Goal: Check status: Check status

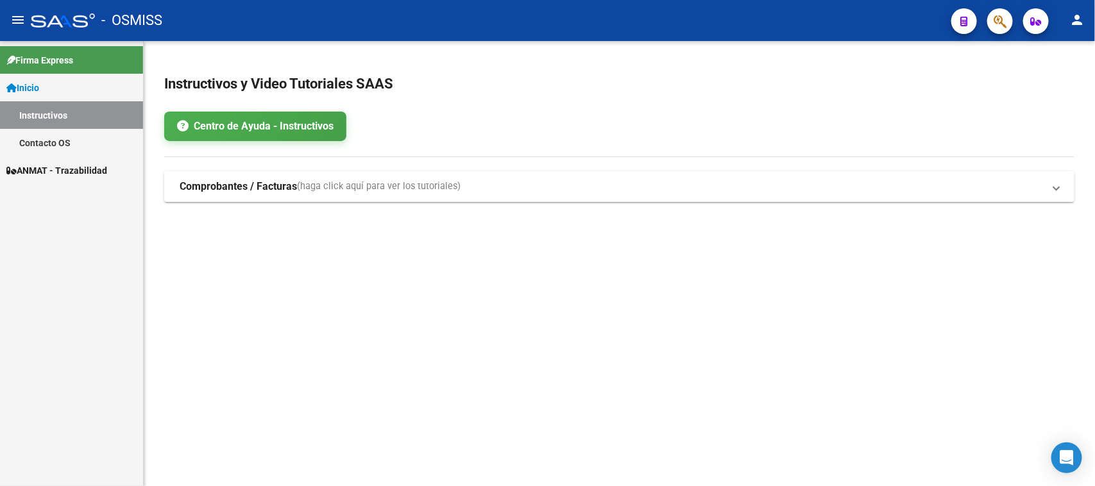
click at [107, 175] on span "ANMAT - Trazabilidad" at bounding box center [56, 171] width 101 height 14
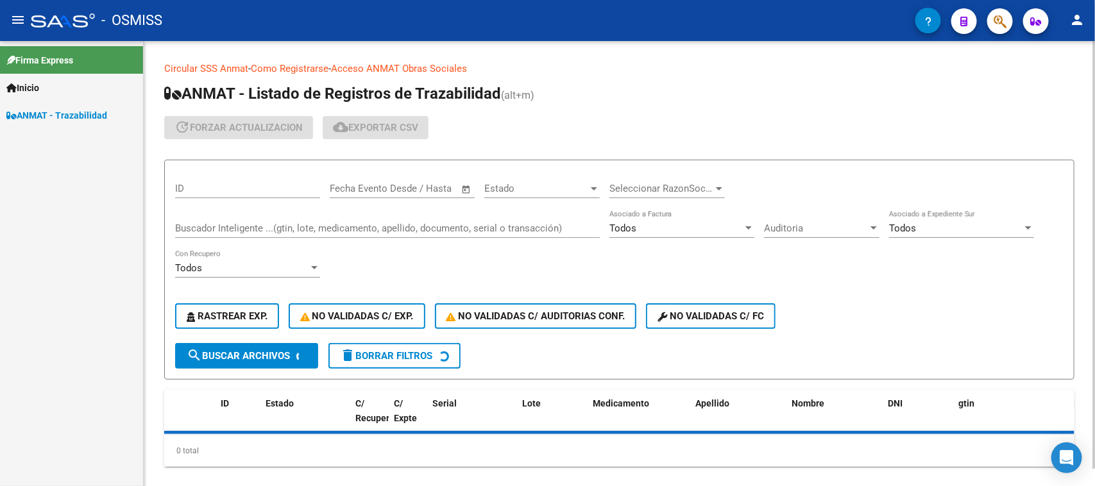
click at [316, 223] on input "Buscador Inteligente ...(gtin, lote, medicamento, apellido, documento, serial o…" at bounding box center [387, 229] width 425 height 12
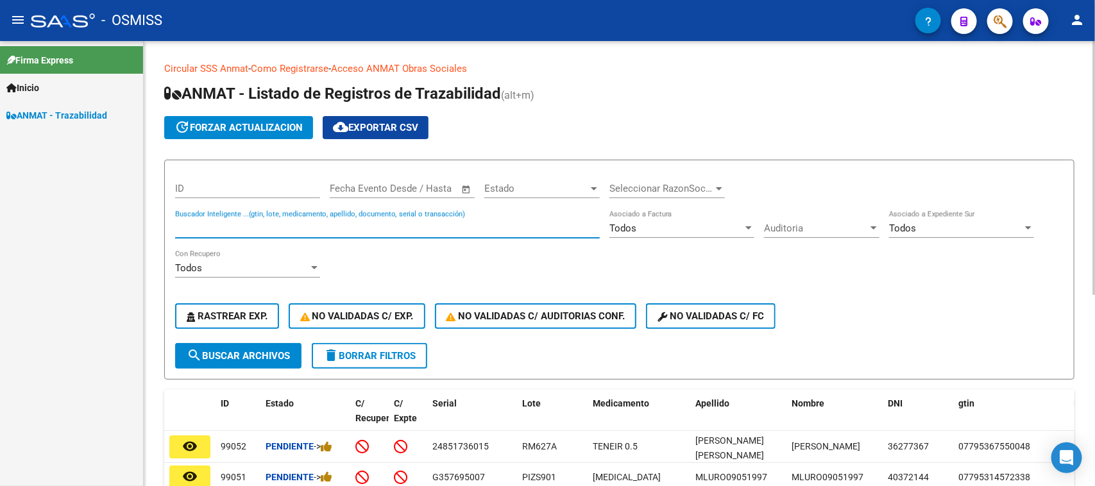
paste input "431544569940"
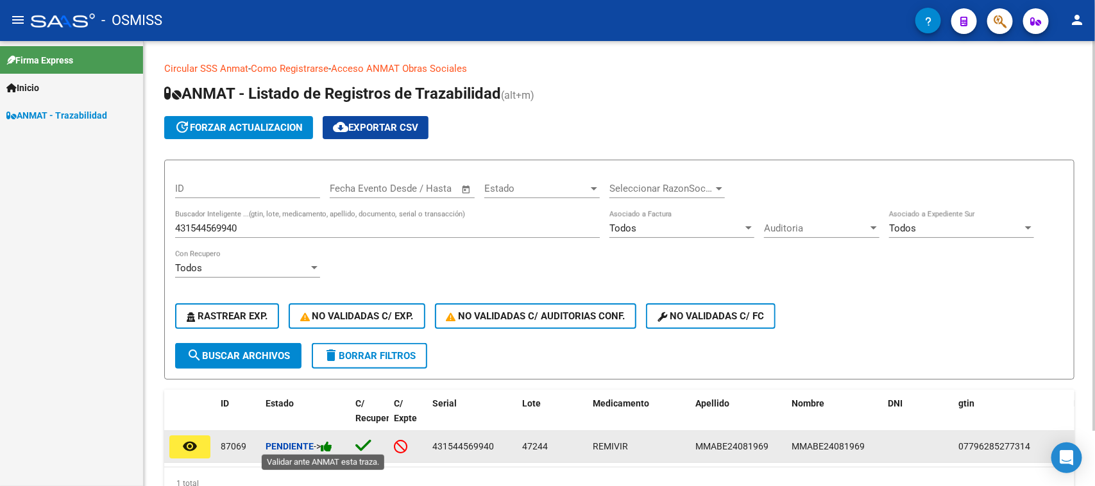
click at [332, 441] on icon at bounding box center [327, 447] width 12 height 12
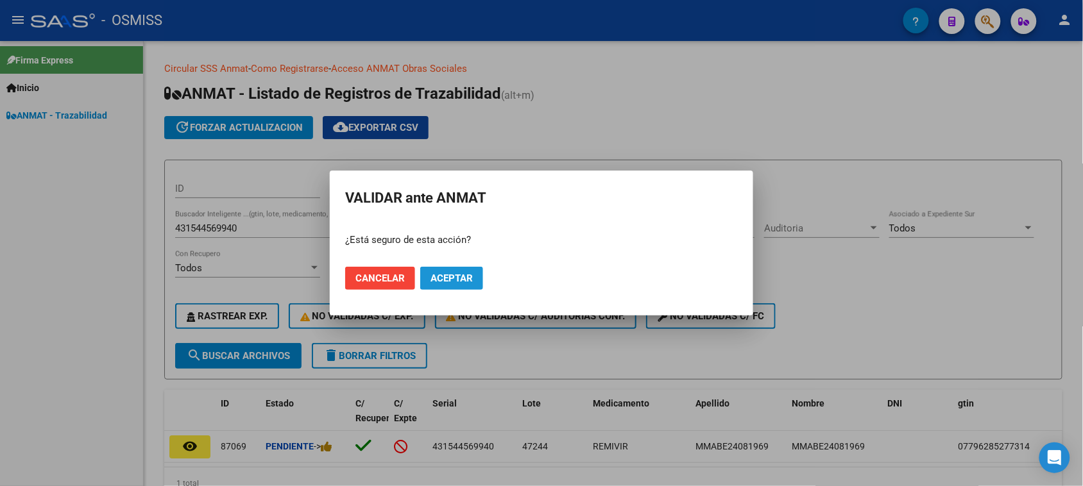
click at [443, 281] on span "Aceptar" at bounding box center [451, 279] width 42 height 12
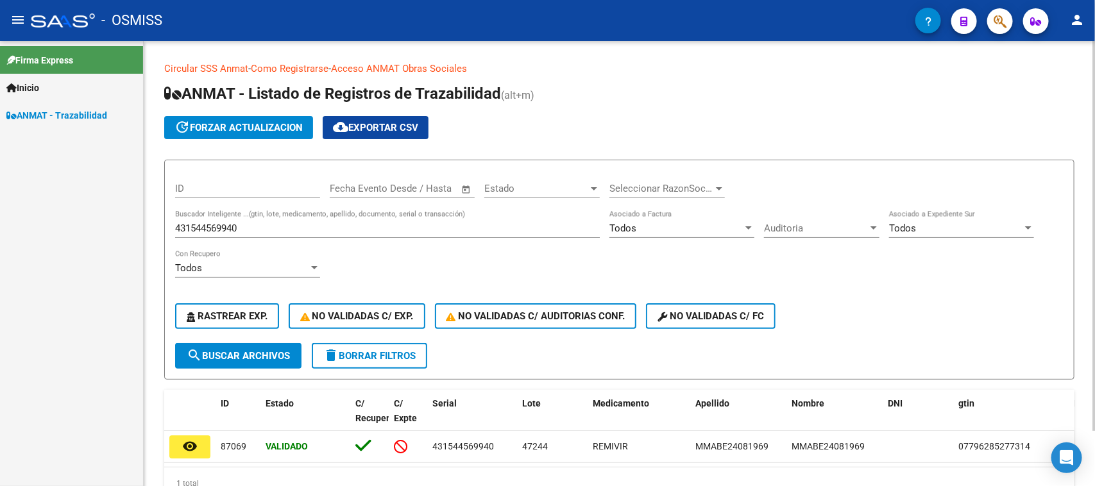
click at [243, 225] on input "431544569940" at bounding box center [387, 229] width 425 height 12
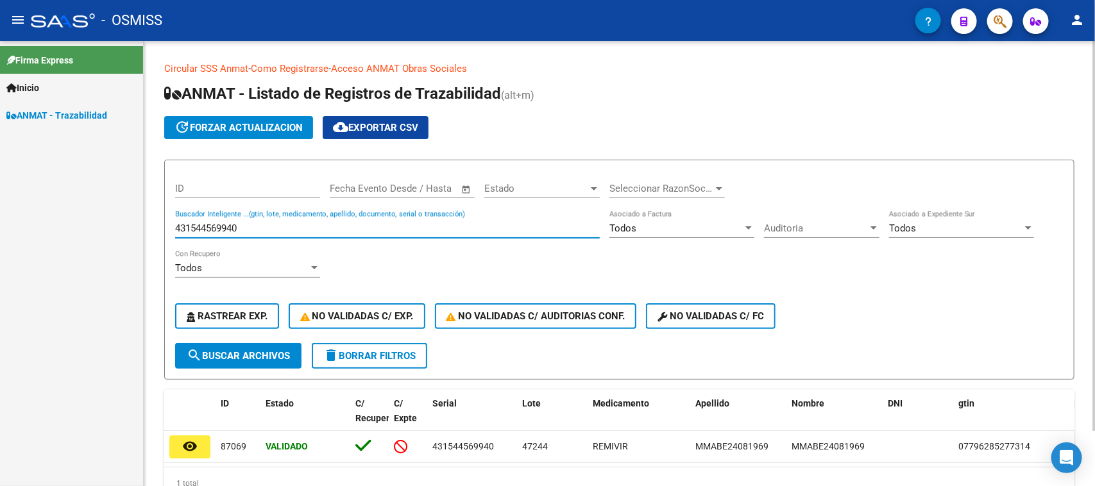
click at [243, 225] on input "431544569940" at bounding box center [387, 229] width 425 height 12
paste input "3637343901"
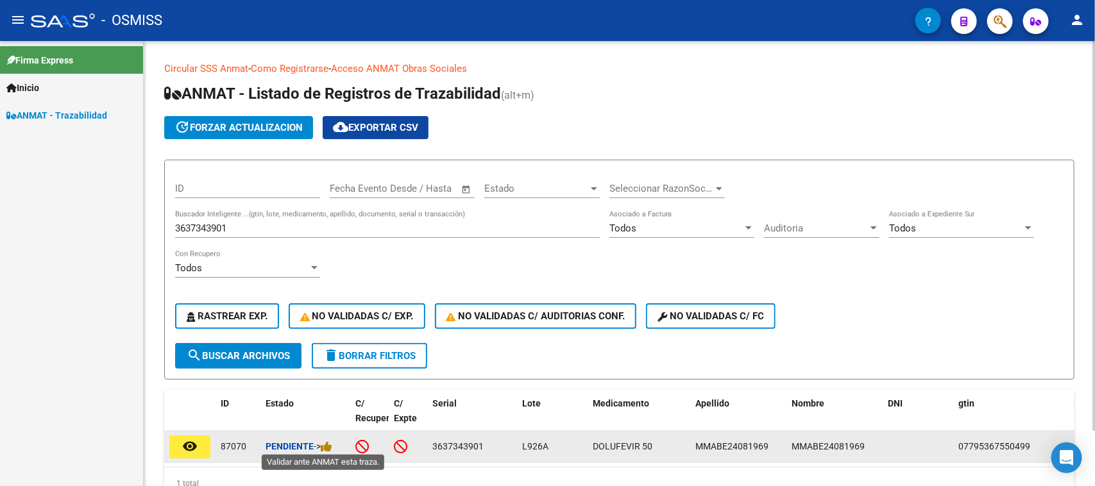
click at [323, 441] on span "->" at bounding box center [323, 446] width 19 height 10
click at [328, 443] on icon at bounding box center [327, 447] width 12 height 12
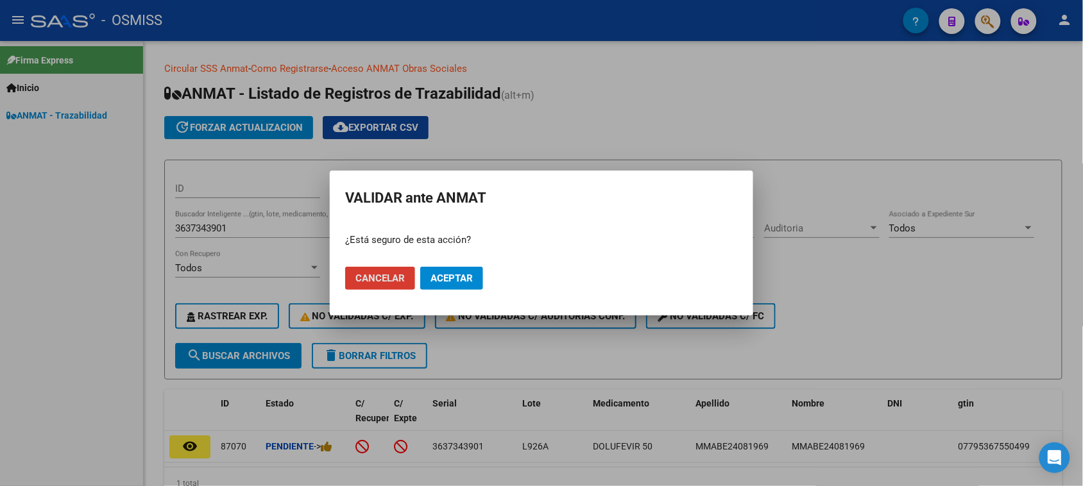
click at [439, 271] on button "Aceptar" at bounding box center [451, 278] width 63 height 23
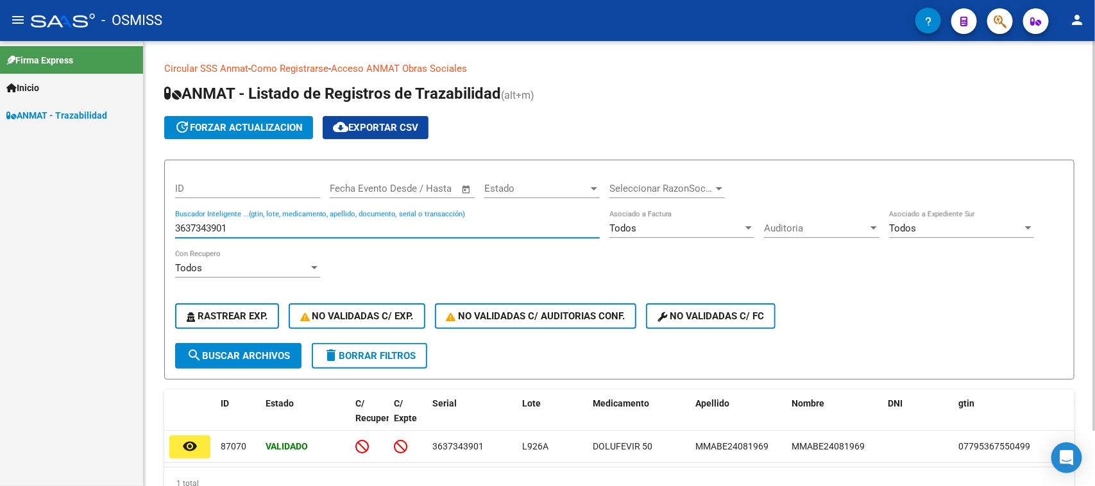
click at [239, 232] on input "3637343901" at bounding box center [387, 229] width 425 height 12
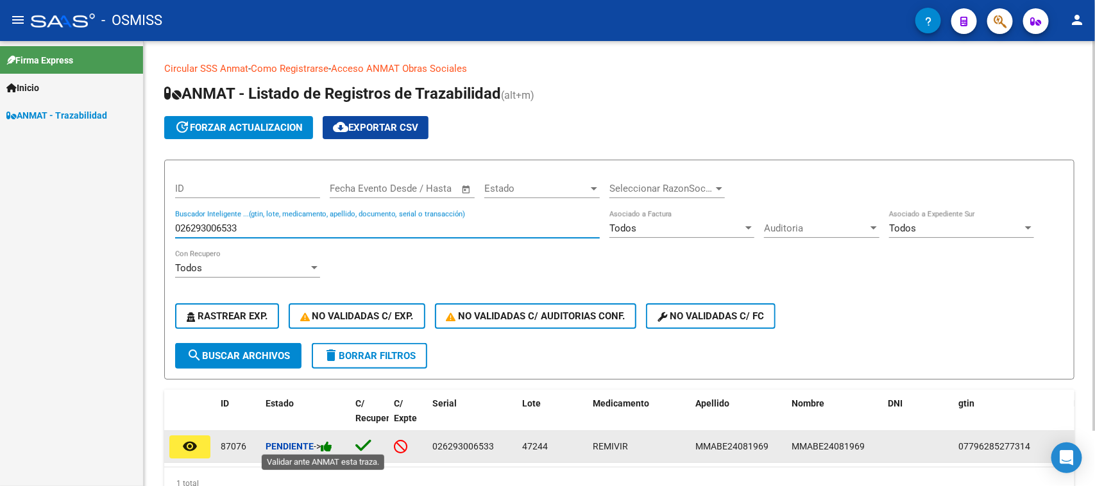
click at [331, 443] on icon at bounding box center [327, 447] width 12 height 12
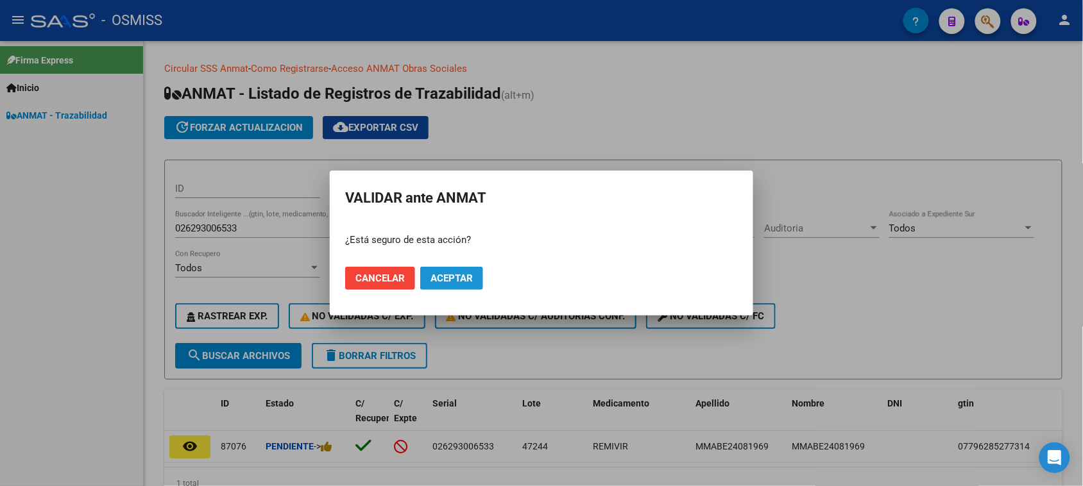
click at [447, 278] on span "Aceptar" at bounding box center [451, 279] width 42 height 12
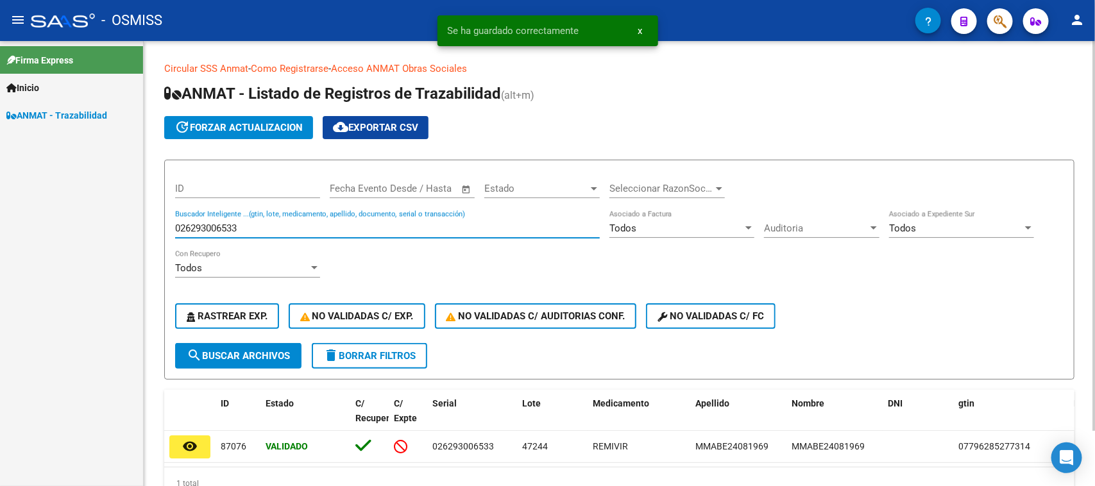
click at [243, 229] on input "026293006533" at bounding box center [387, 229] width 425 height 12
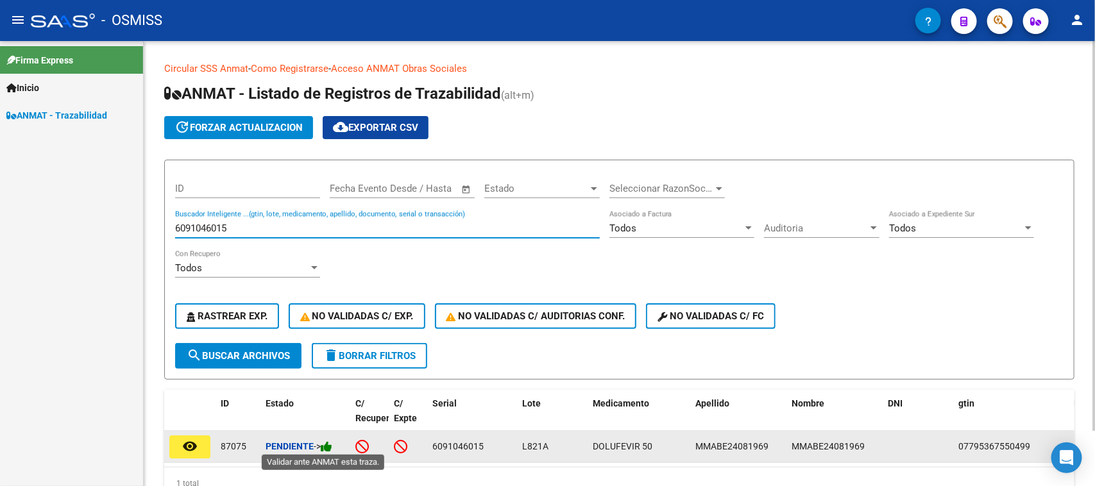
click at [332, 441] on icon at bounding box center [327, 447] width 12 height 12
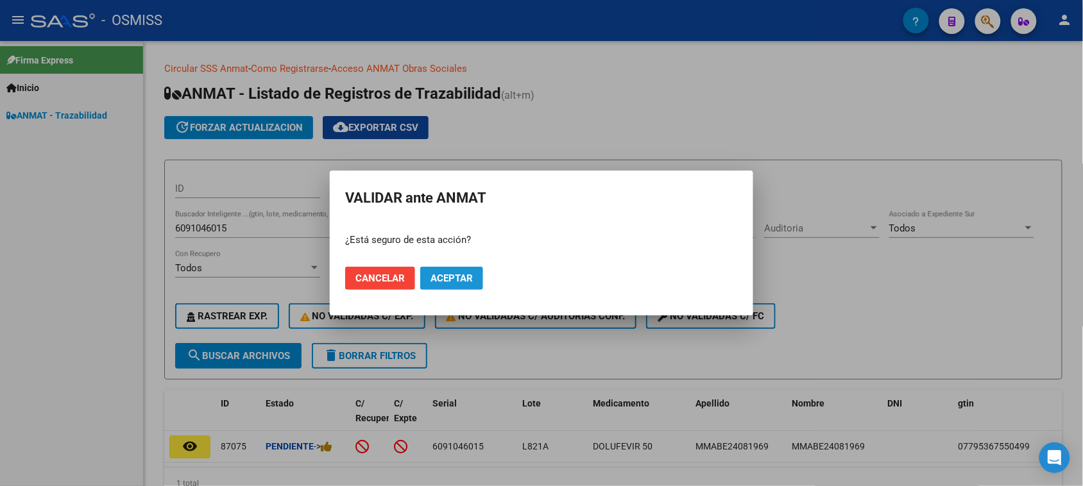
click at [454, 281] on span "Aceptar" at bounding box center [451, 279] width 42 height 12
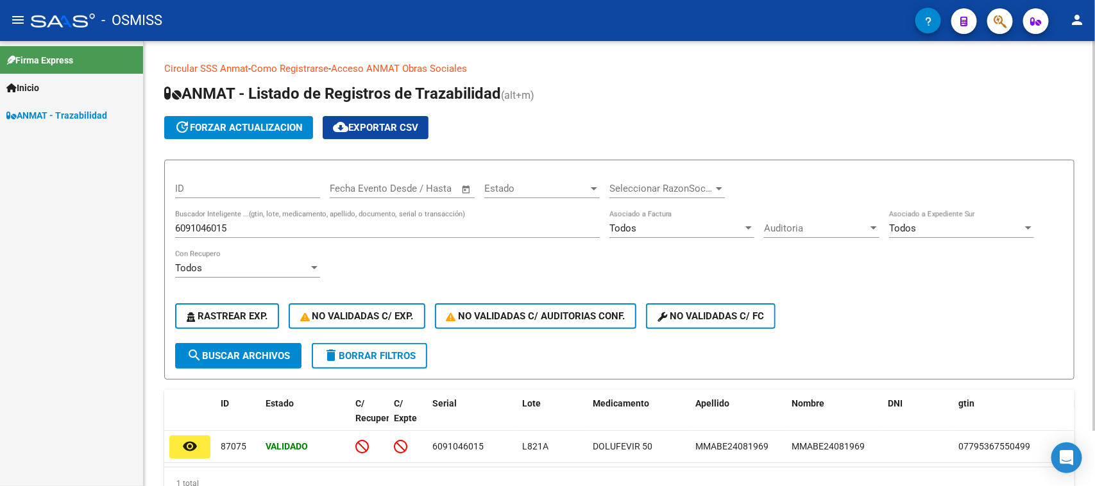
click at [290, 223] on input "6091046015" at bounding box center [387, 229] width 425 height 12
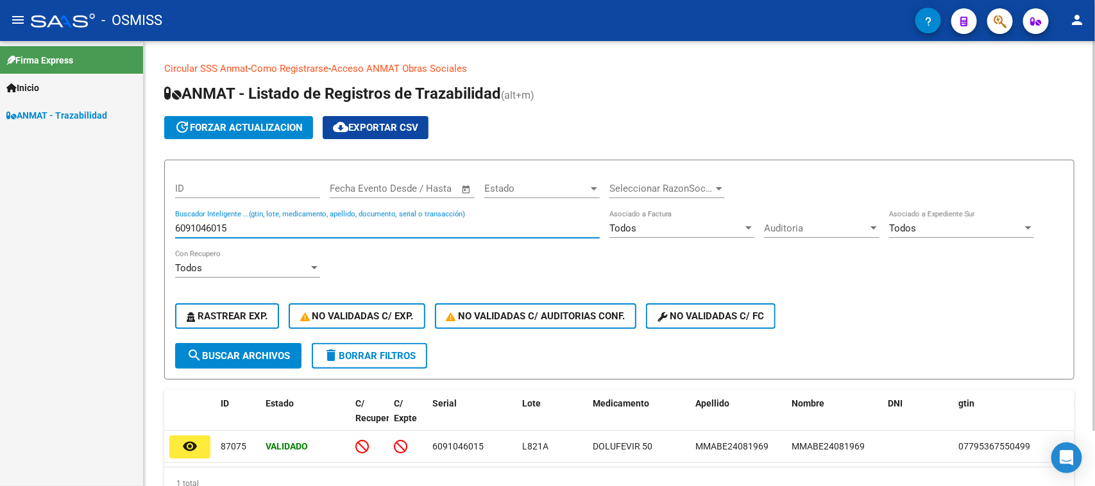
click at [290, 223] on input "6091046015" at bounding box center [387, 229] width 425 height 12
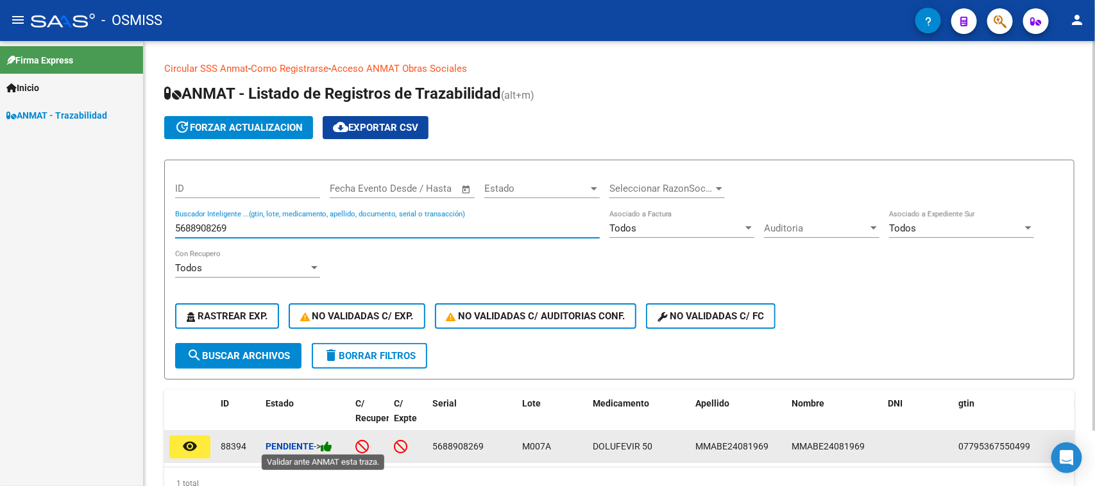
click at [327, 441] on icon at bounding box center [327, 447] width 12 height 12
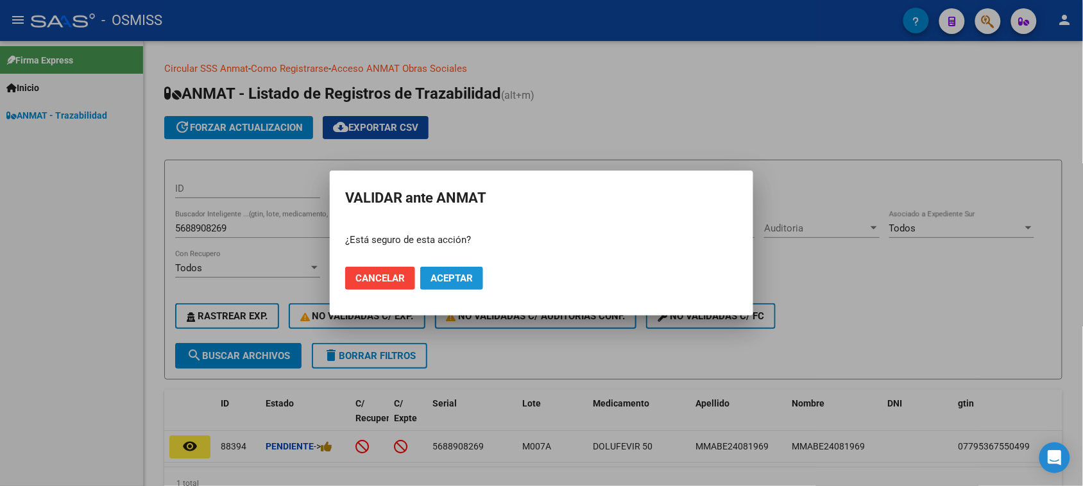
click at [441, 283] on span "Aceptar" at bounding box center [451, 279] width 42 height 12
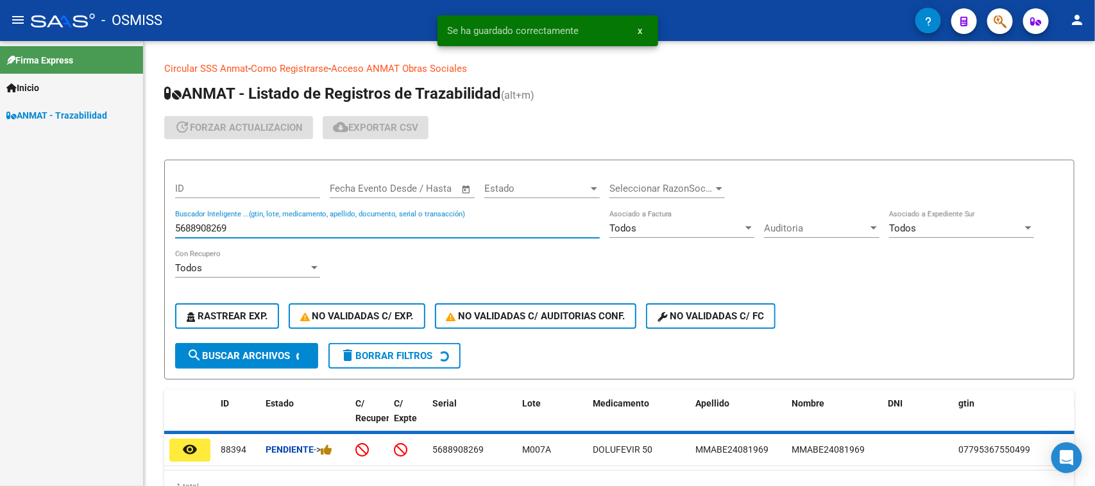
click at [251, 228] on input "5688908269" at bounding box center [387, 229] width 425 height 12
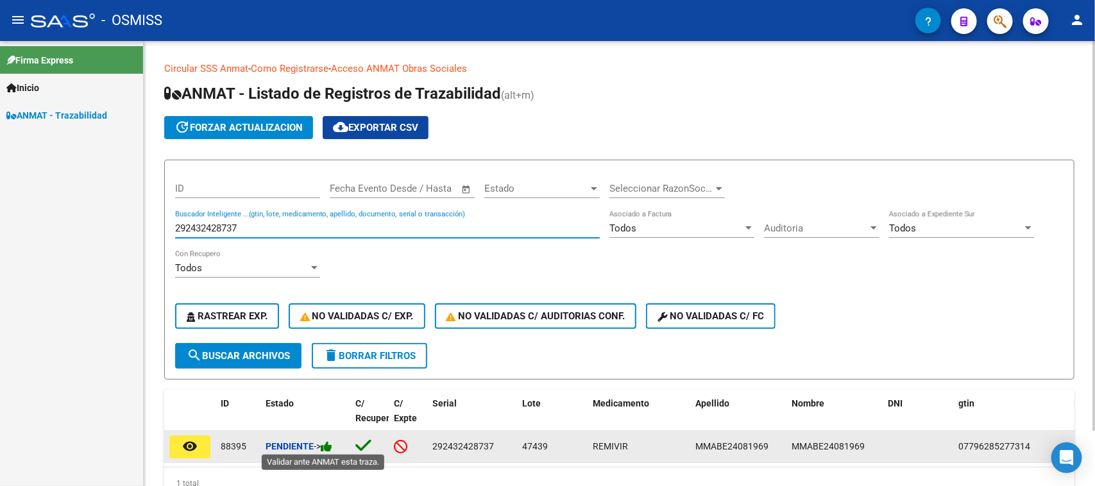
click at [331, 444] on icon at bounding box center [327, 447] width 12 height 12
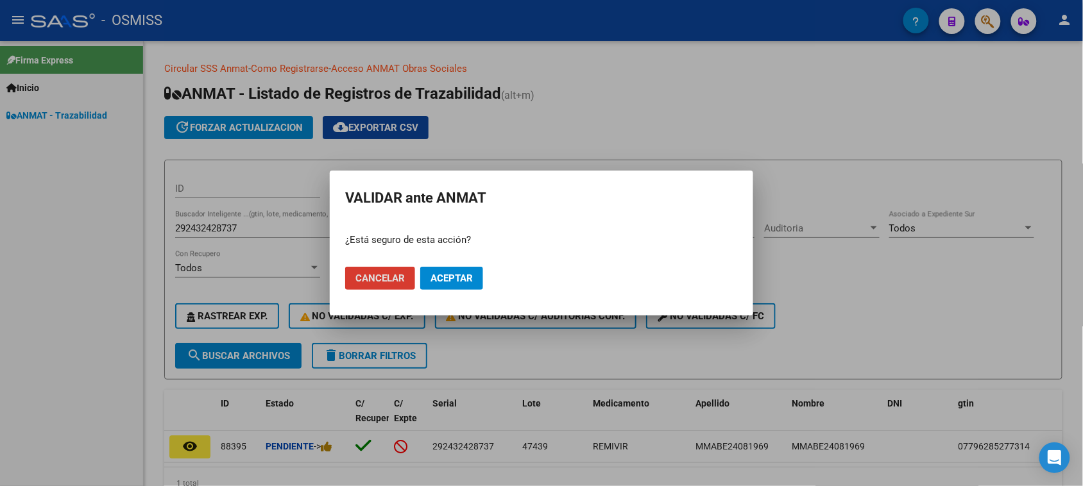
click at [446, 280] on span "Aceptar" at bounding box center [451, 279] width 42 height 12
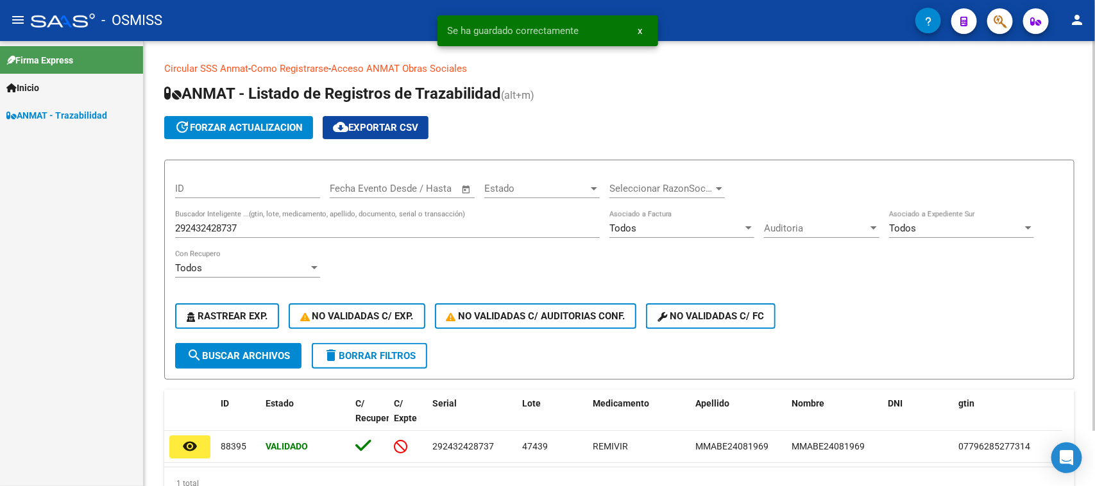
click at [273, 223] on input "292432428737" at bounding box center [387, 229] width 425 height 12
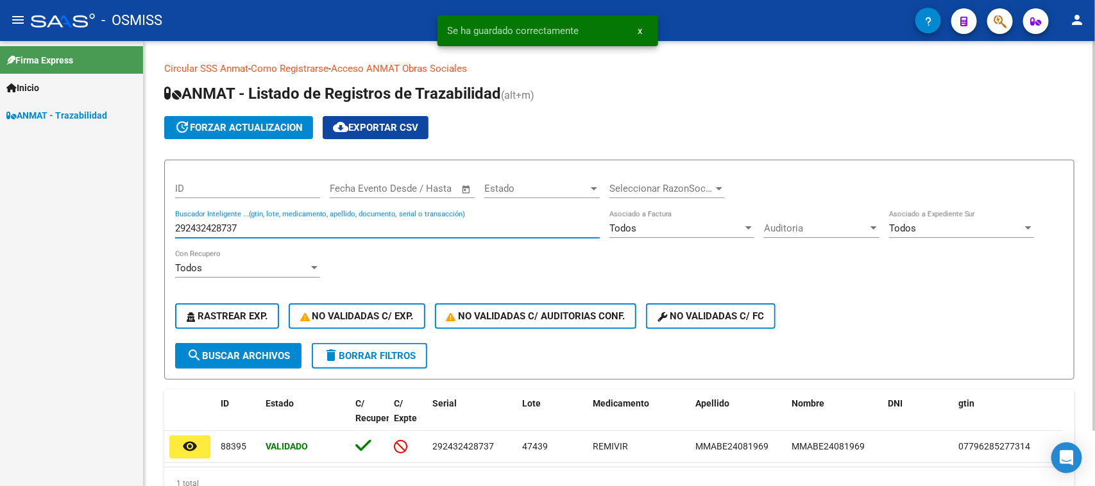
click at [273, 223] on input "292432428737" at bounding box center [387, 229] width 425 height 12
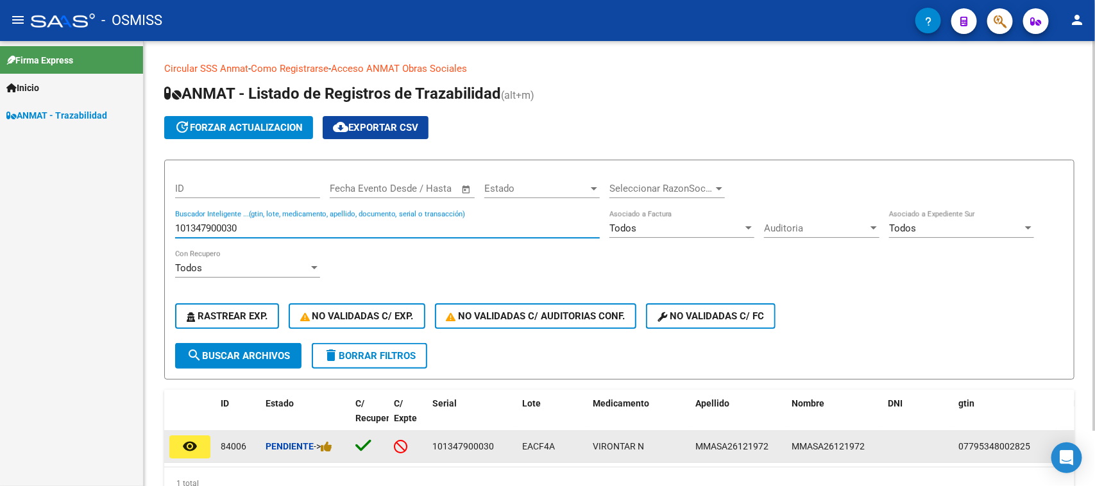
click at [331, 450] on div "Pendiente ->" at bounding box center [306, 446] width 80 height 15
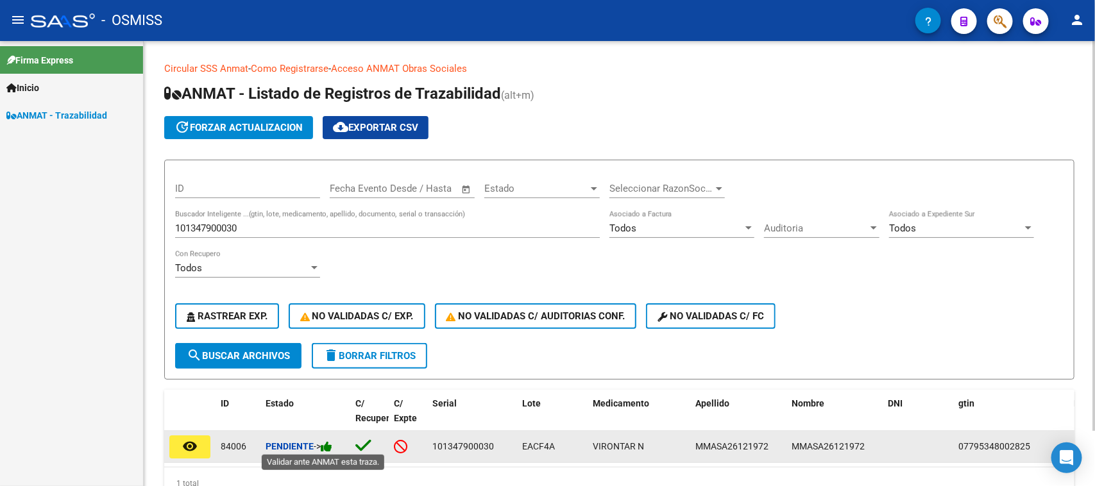
click at [331, 444] on icon at bounding box center [327, 447] width 12 height 12
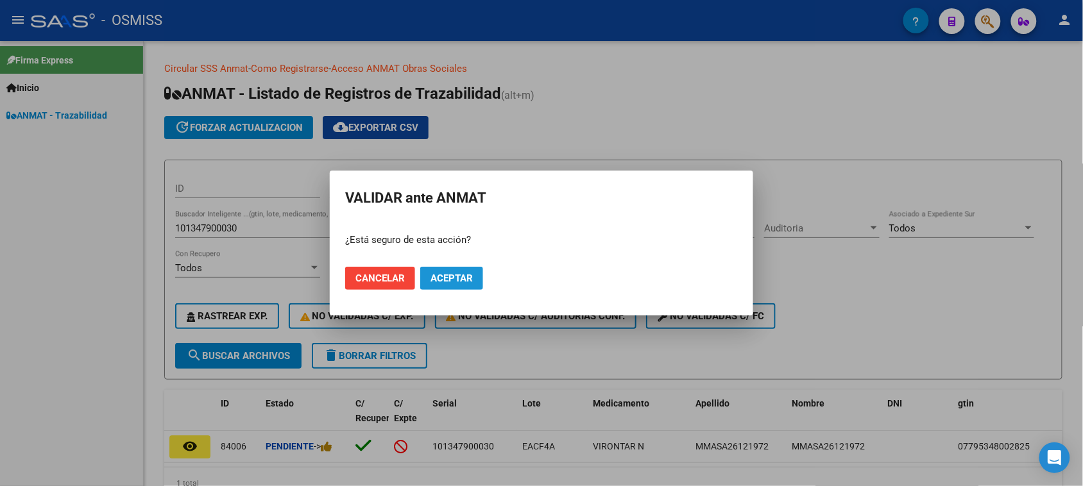
click at [463, 286] on button "Aceptar" at bounding box center [451, 278] width 63 height 23
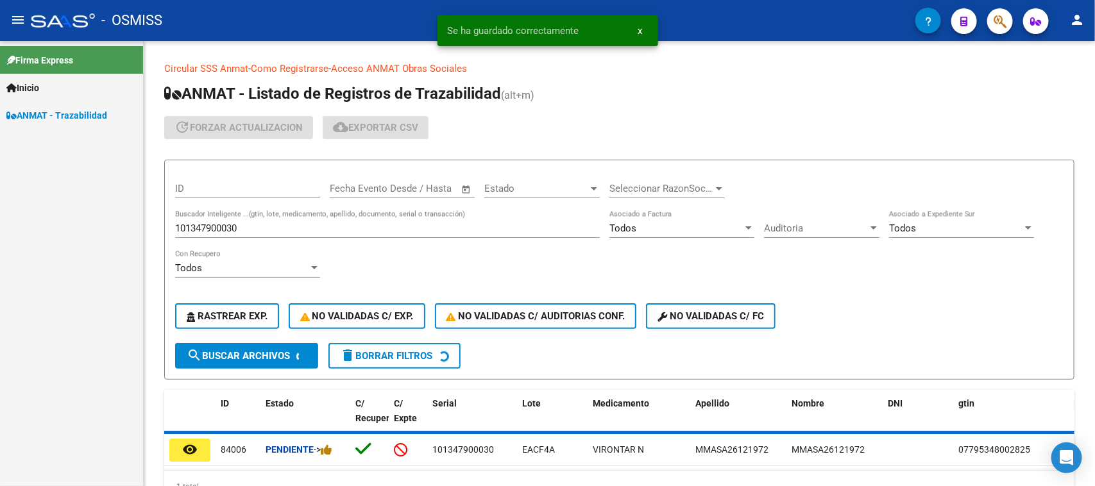
click at [278, 230] on input "101347900030" at bounding box center [387, 229] width 425 height 12
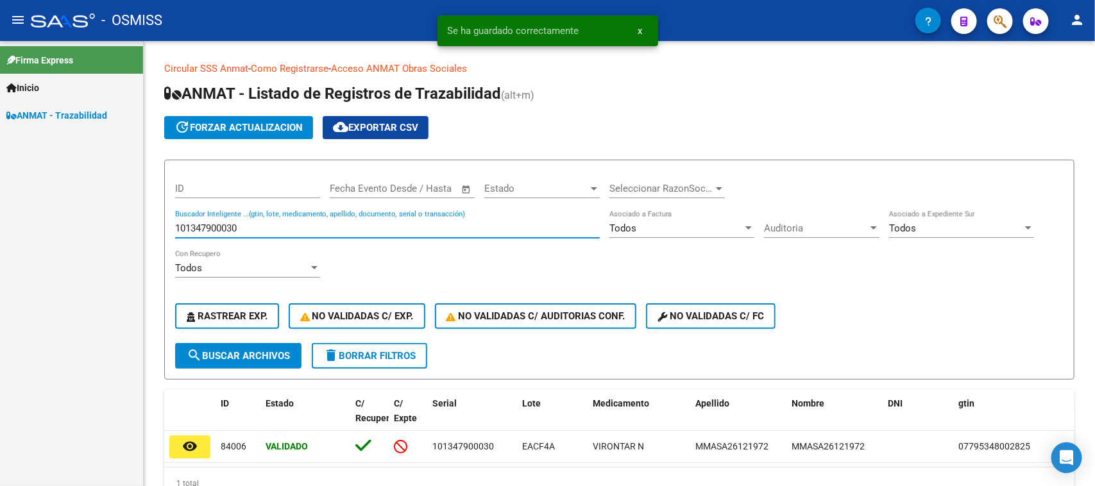
click at [278, 230] on input "101347900030" at bounding box center [387, 229] width 425 height 12
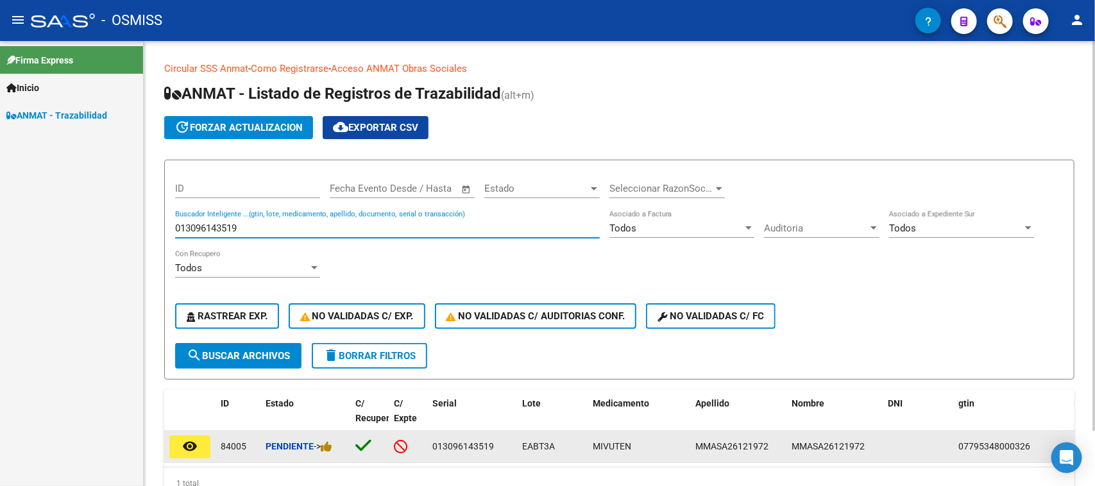
click at [339, 445] on div "Pendiente ->" at bounding box center [306, 446] width 80 height 15
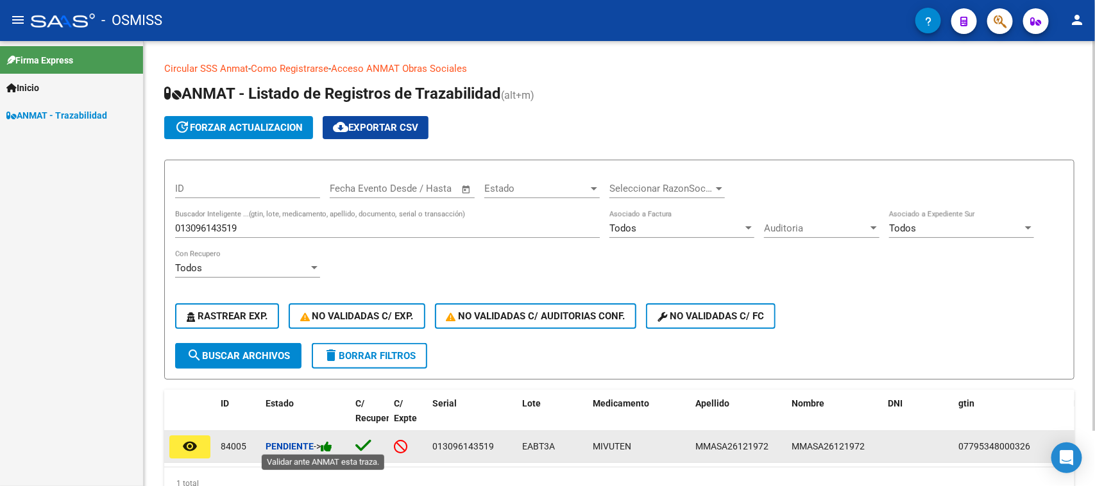
click at [330, 441] on icon at bounding box center [327, 447] width 12 height 12
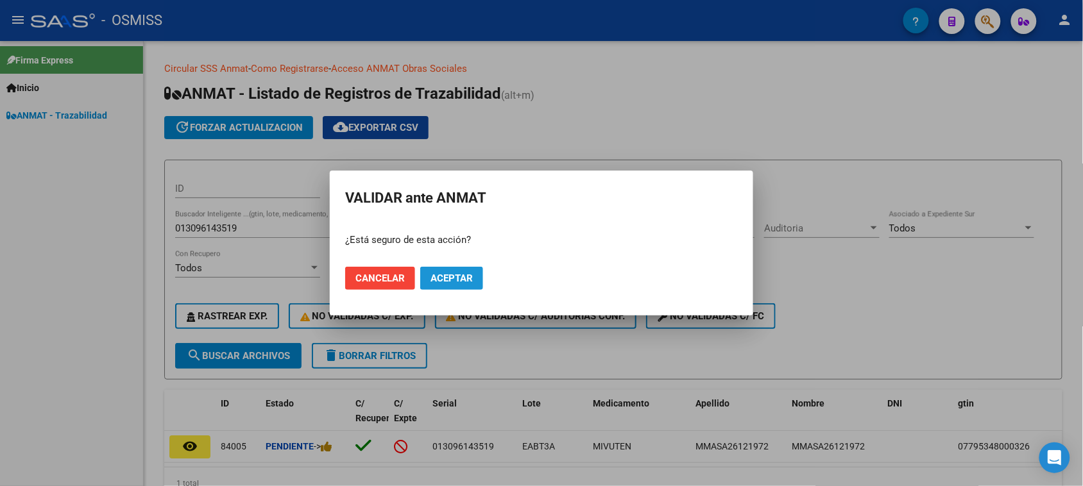
click at [438, 278] on span "Aceptar" at bounding box center [451, 279] width 42 height 12
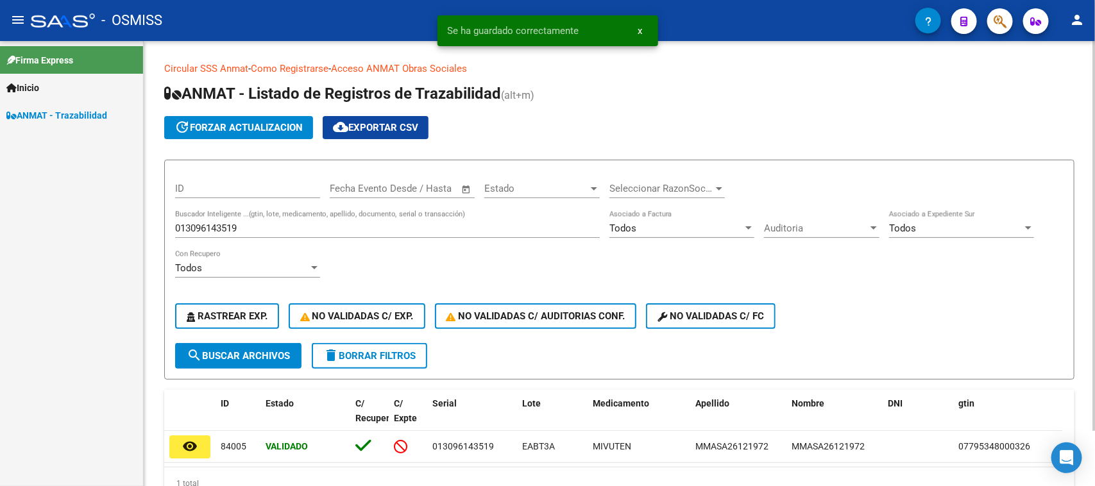
click at [269, 216] on div "013096143519 Buscador Inteligente ...(gtin, lote, medicamento, apellido, docume…" at bounding box center [387, 224] width 425 height 28
click at [268, 220] on div "013096143519 Buscador Inteligente ...(gtin, lote, medicamento, apellido, docume…" at bounding box center [387, 224] width 425 height 28
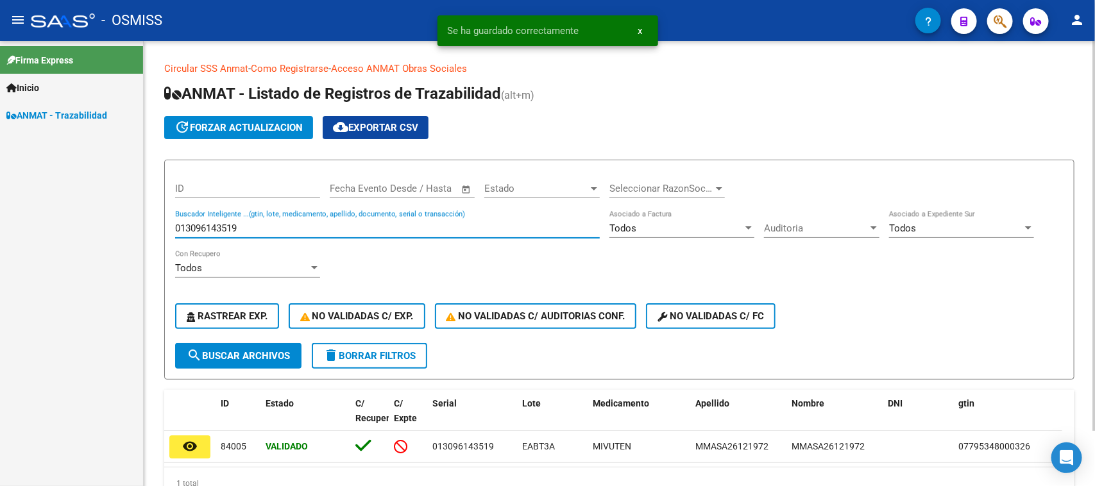
click at [265, 228] on input "013096143519" at bounding box center [387, 229] width 425 height 12
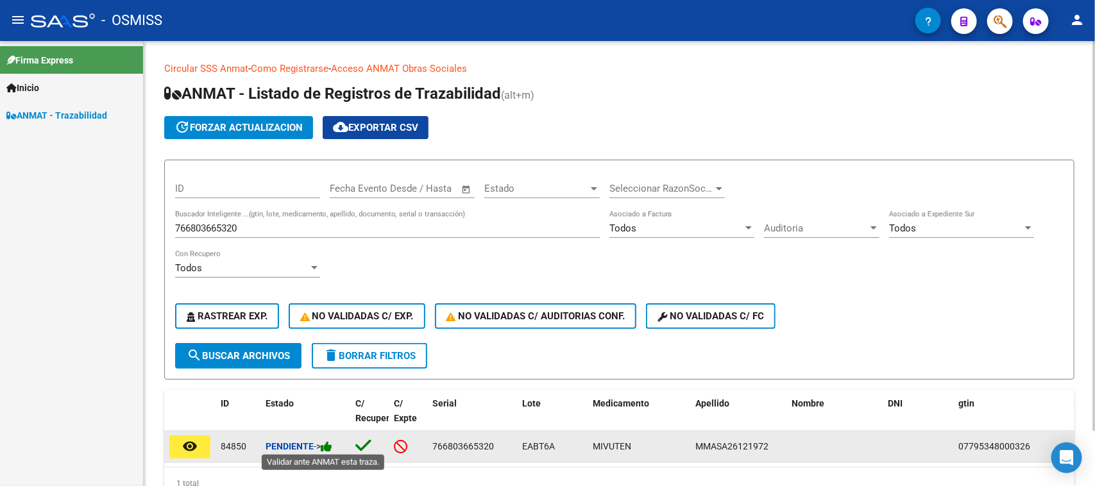
click at [328, 445] on icon at bounding box center [327, 447] width 12 height 12
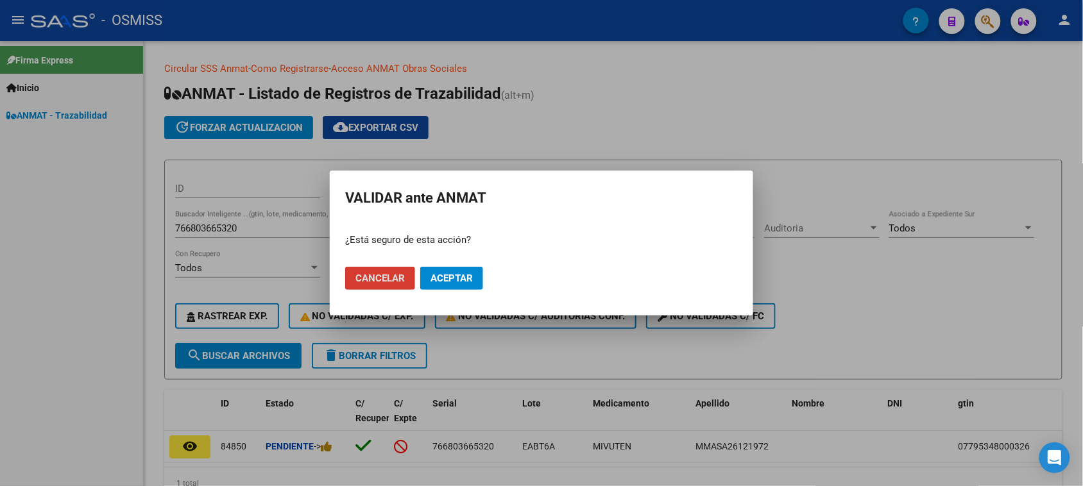
click at [450, 289] on button "Aceptar" at bounding box center [451, 278] width 63 height 23
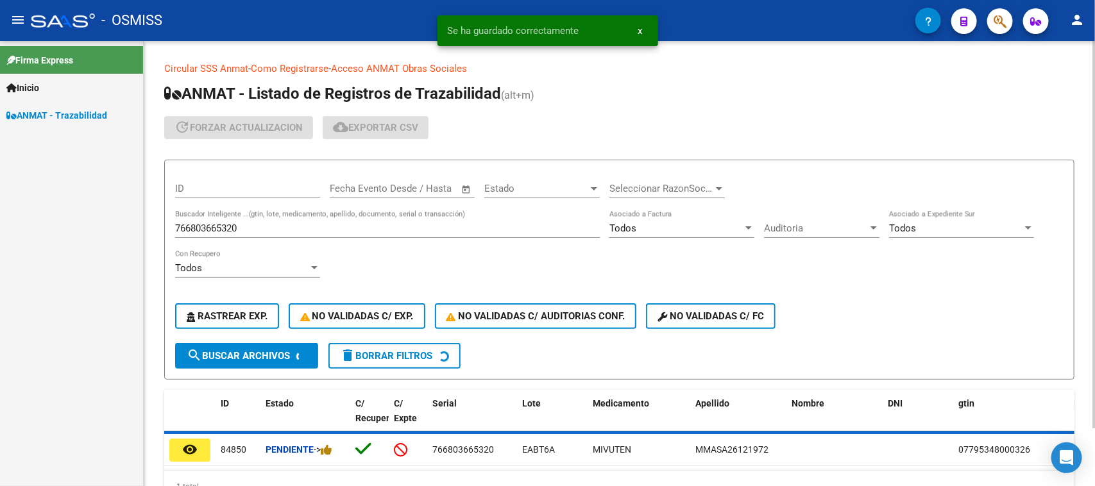
click at [245, 230] on input "766803665320" at bounding box center [387, 229] width 425 height 12
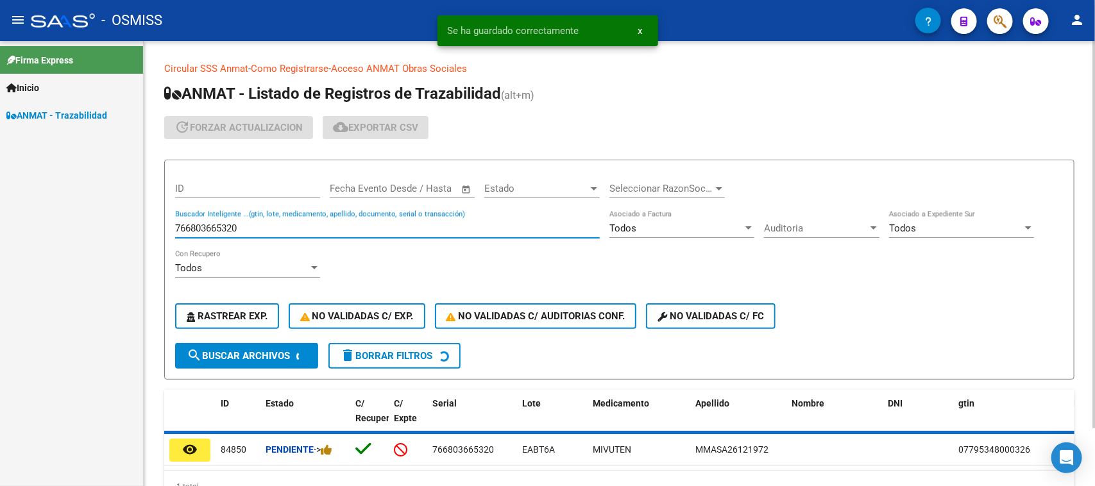
click at [245, 230] on input "766803665320" at bounding box center [387, 229] width 425 height 12
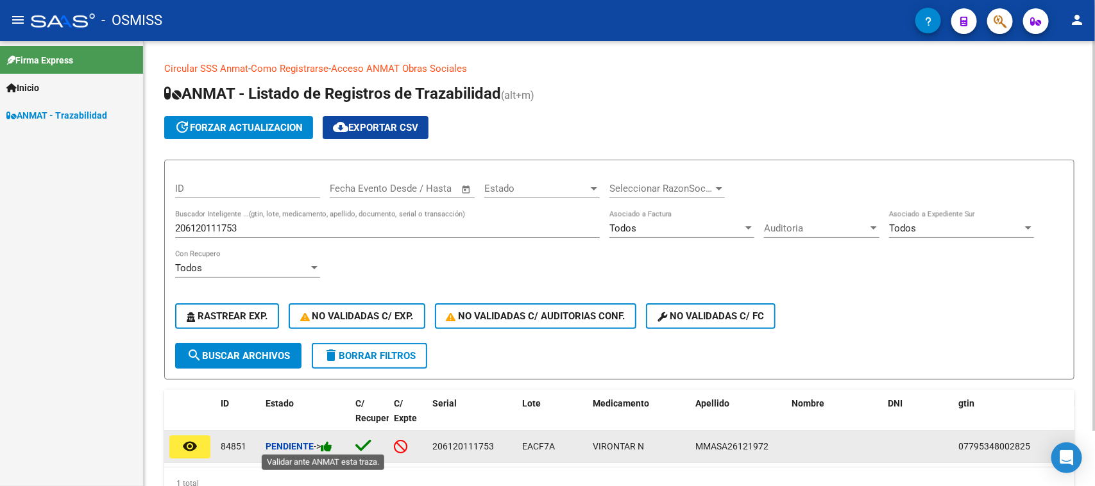
click at [327, 441] on icon at bounding box center [327, 447] width 12 height 12
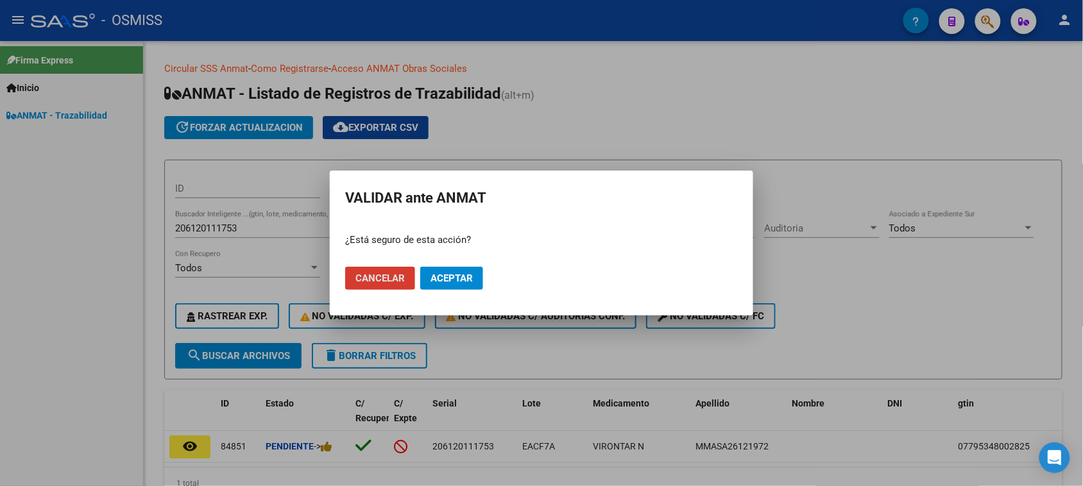
click at [447, 280] on span "Aceptar" at bounding box center [451, 279] width 42 height 12
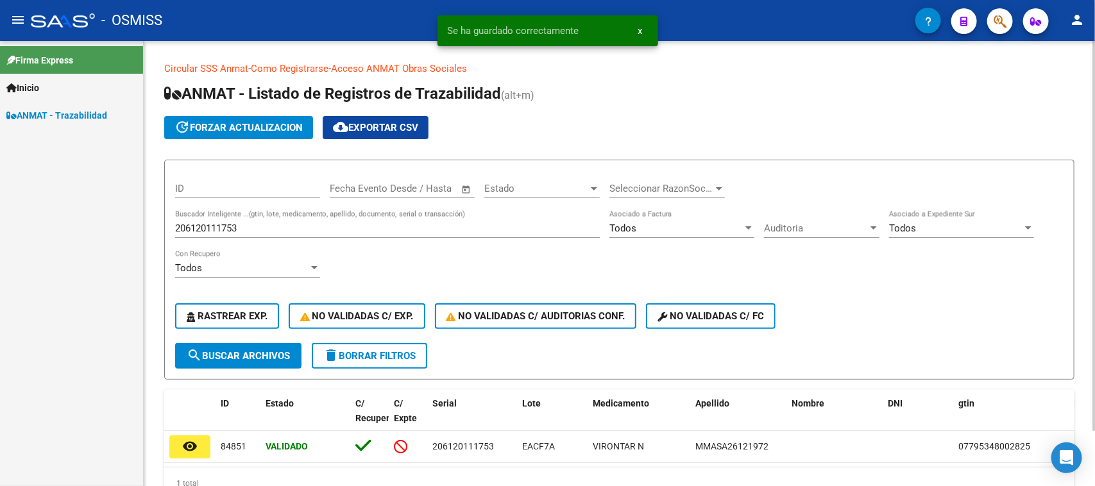
click at [239, 233] on div "206120111753 Buscador Inteligente ...(gtin, lote, medicamento, apellido, docume…" at bounding box center [387, 224] width 425 height 28
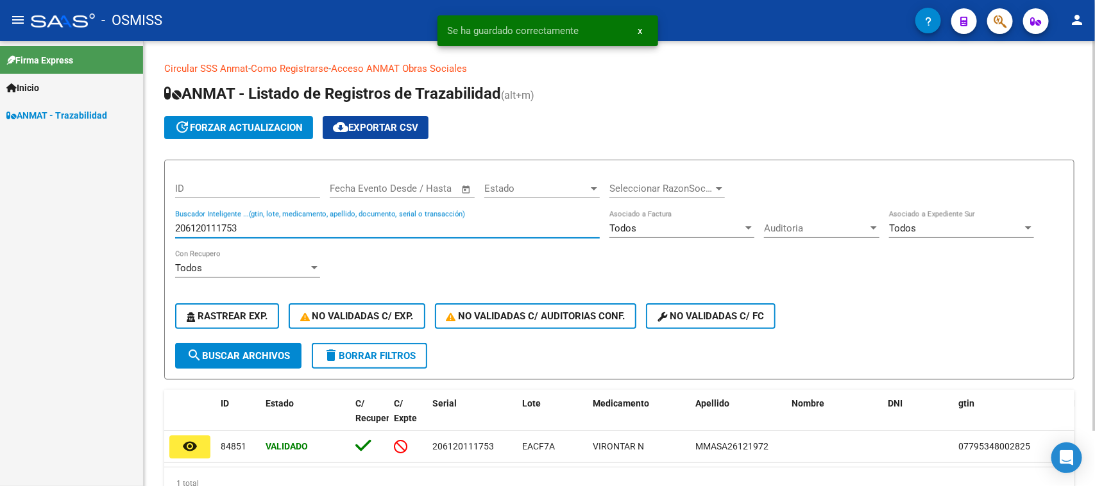
click at [239, 233] on div "206120111753 Buscador Inteligente ...(gtin, lote, medicamento, apellido, docume…" at bounding box center [387, 224] width 425 height 28
click at [239, 231] on input "206120111753" at bounding box center [387, 229] width 425 height 12
paste input "178531220949"
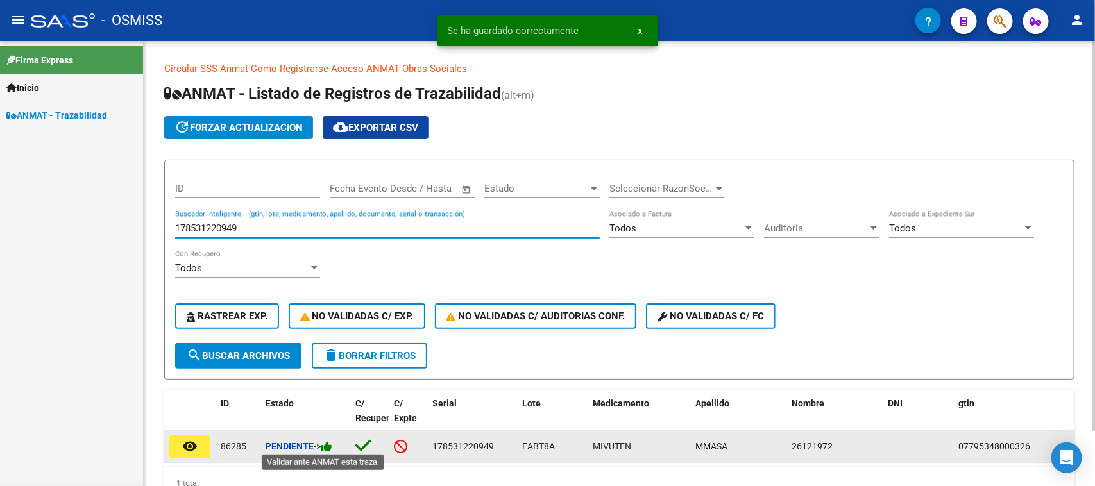
click at [332, 446] on icon at bounding box center [327, 447] width 12 height 12
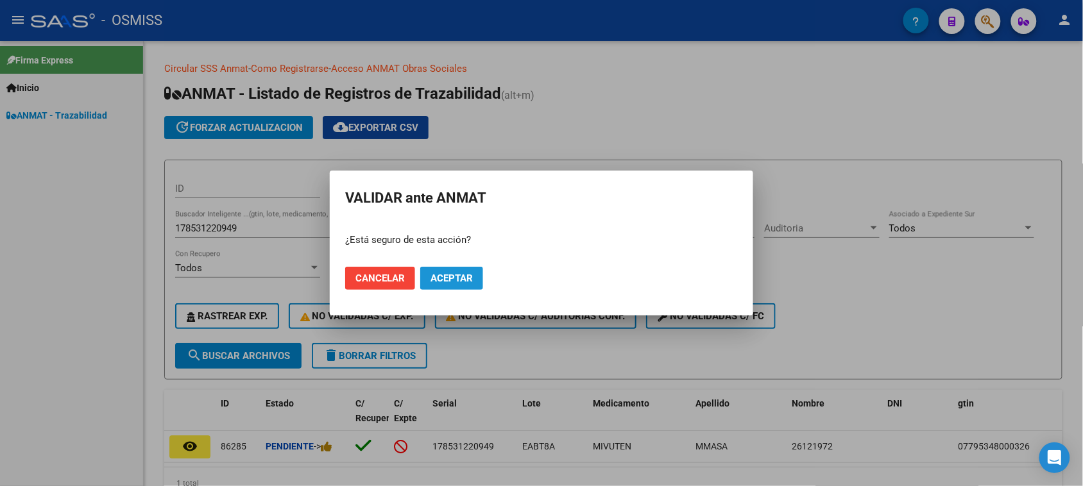
click at [445, 280] on span "Aceptar" at bounding box center [451, 279] width 42 height 12
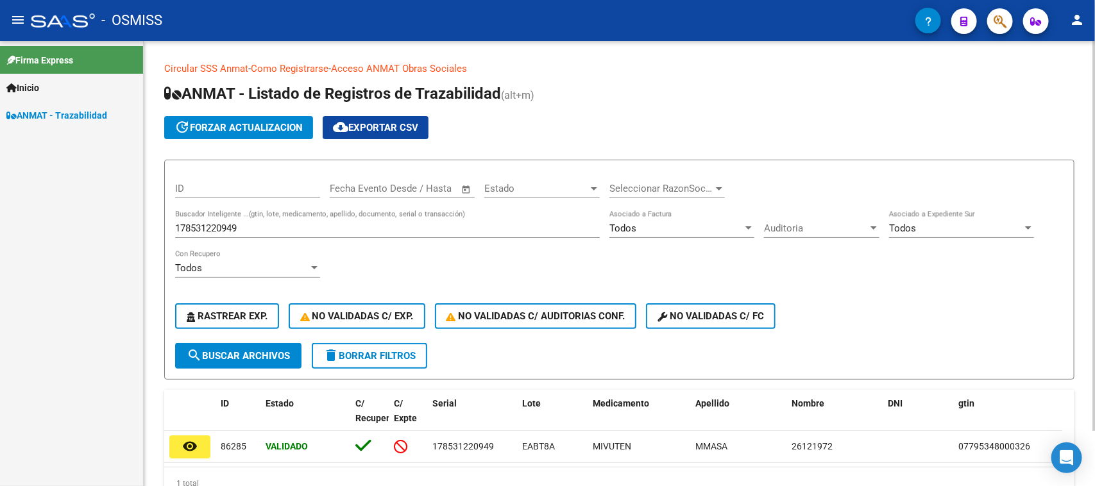
click at [312, 223] on input "178531220949" at bounding box center [387, 229] width 425 height 12
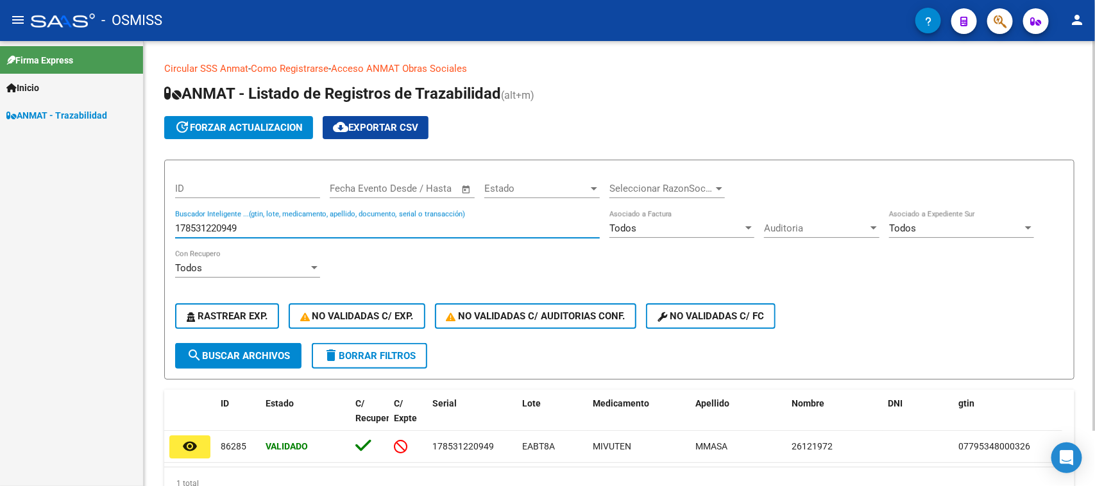
click at [312, 223] on input "178531220949" at bounding box center [387, 229] width 425 height 12
paste input "543157337114"
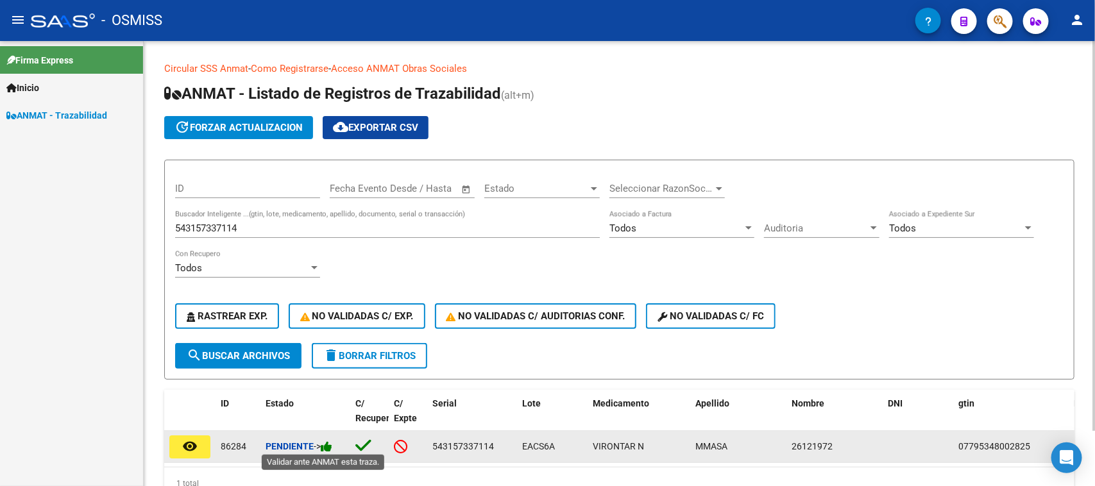
click at [326, 447] on icon at bounding box center [327, 447] width 12 height 12
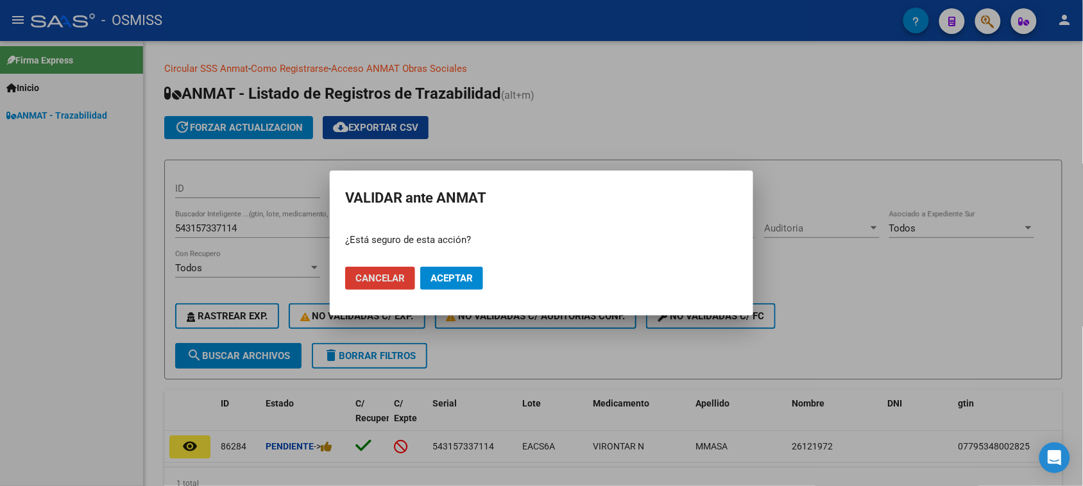
click at [430, 279] on span "Aceptar" at bounding box center [451, 279] width 42 height 12
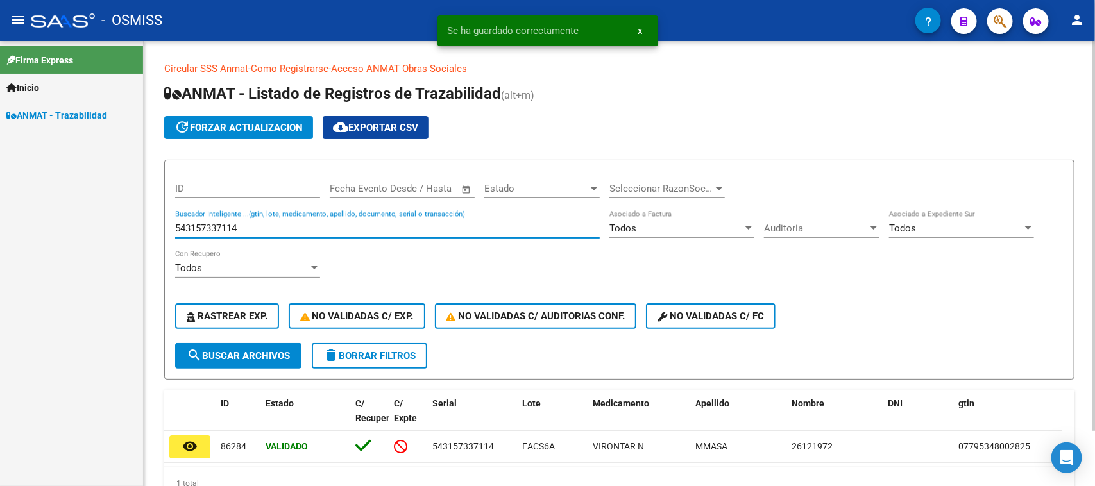
click at [232, 232] on input "543157337114" at bounding box center [387, 229] width 425 height 12
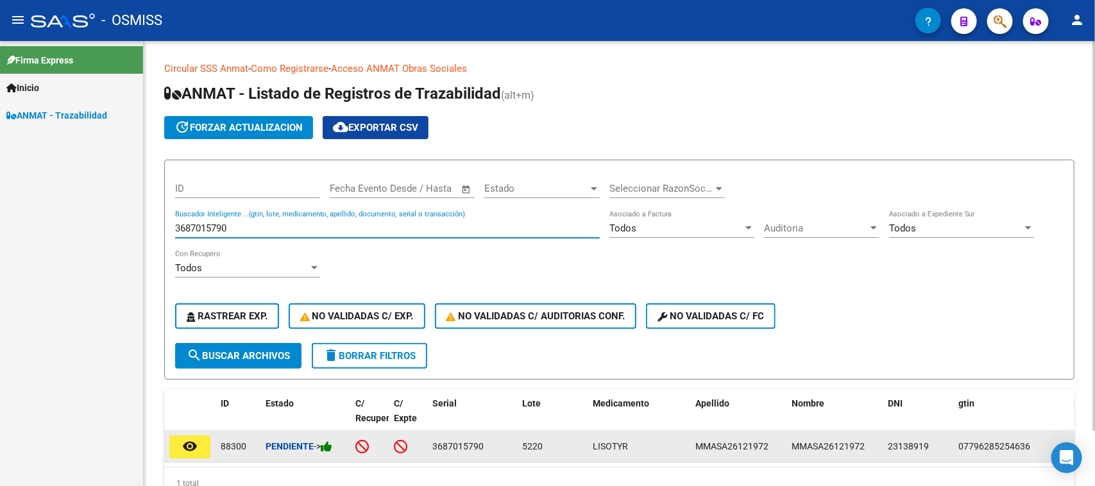
click at [332, 441] on icon at bounding box center [327, 447] width 12 height 12
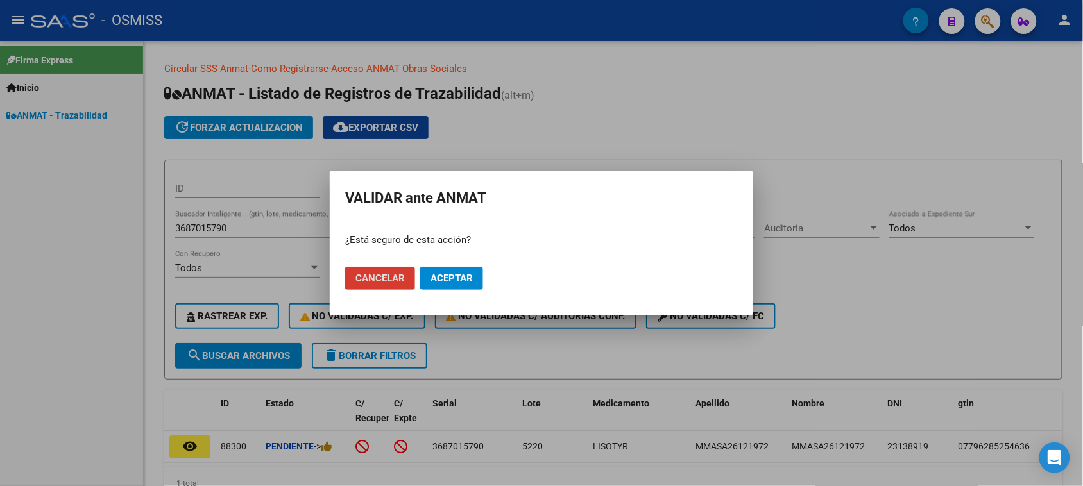
click at [447, 282] on span "Aceptar" at bounding box center [451, 279] width 42 height 12
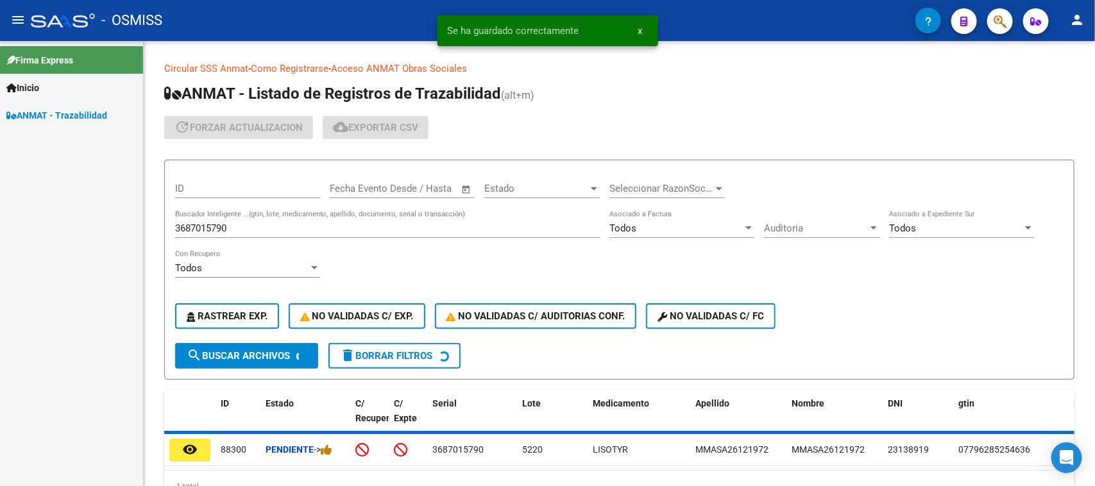
click at [214, 229] on input "3687015790" at bounding box center [387, 229] width 425 height 12
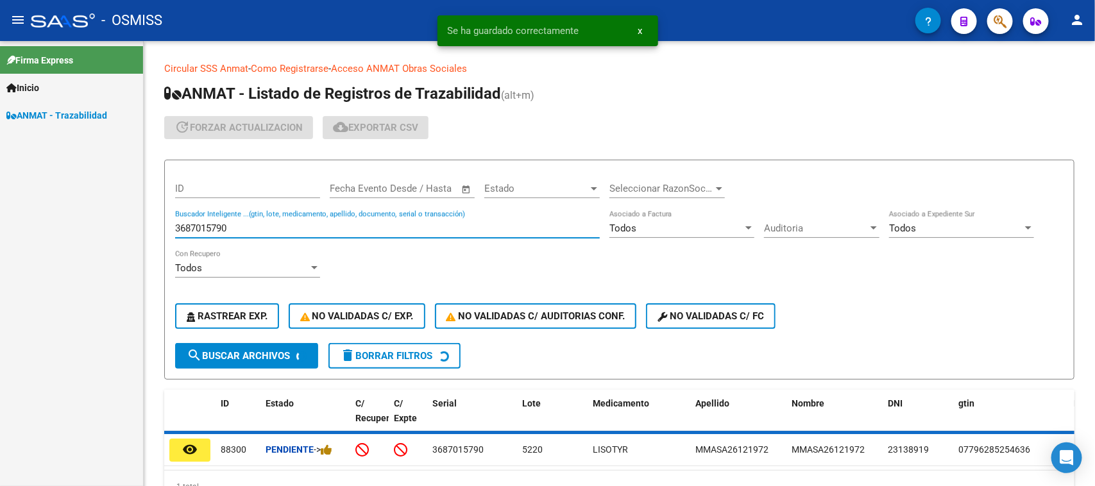
click at [214, 229] on input "3687015790" at bounding box center [387, 229] width 425 height 12
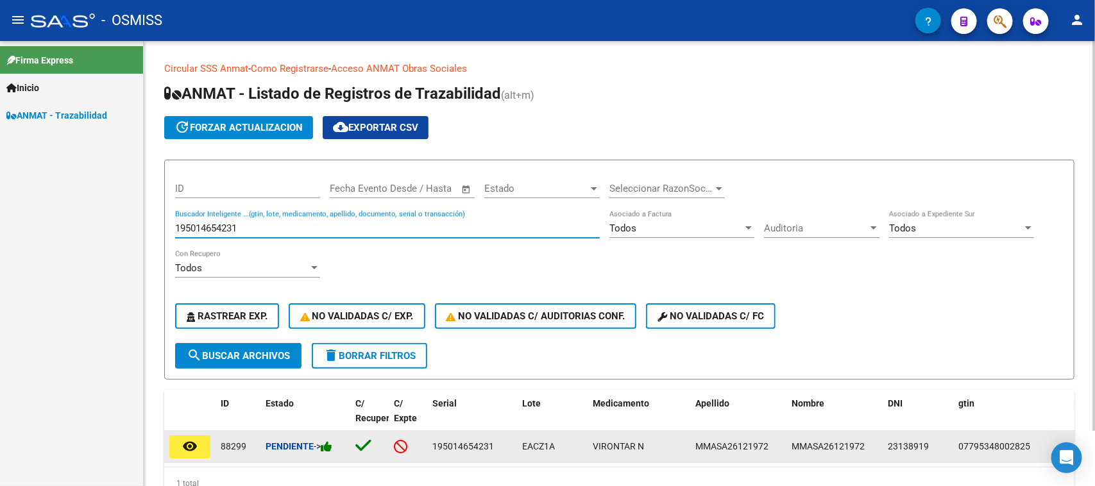
click at [330, 441] on icon at bounding box center [327, 447] width 12 height 12
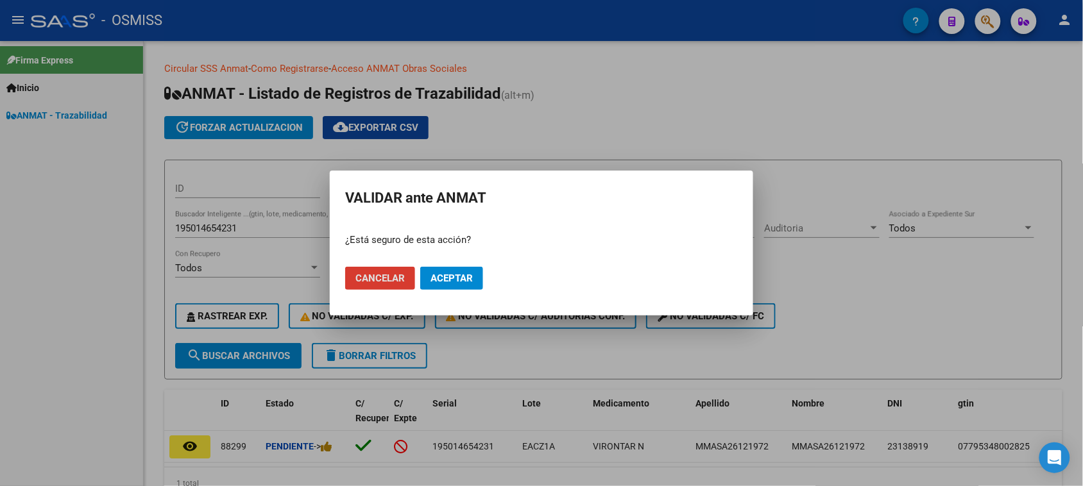
click at [465, 286] on button "Aceptar" at bounding box center [451, 278] width 63 height 23
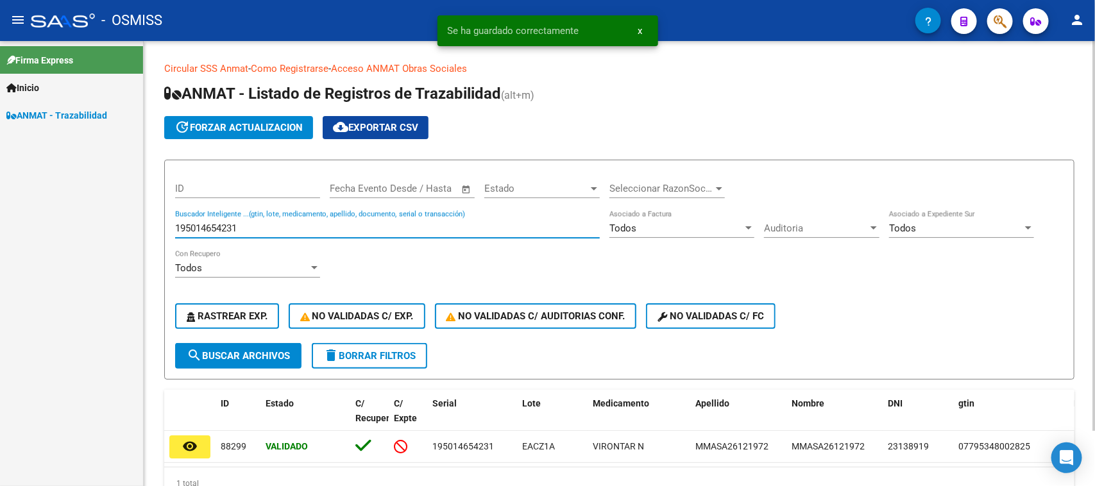
click at [258, 226] on input "195014654231" at bounding box center [387, 229] width 425 height 12
paste input "92146759"
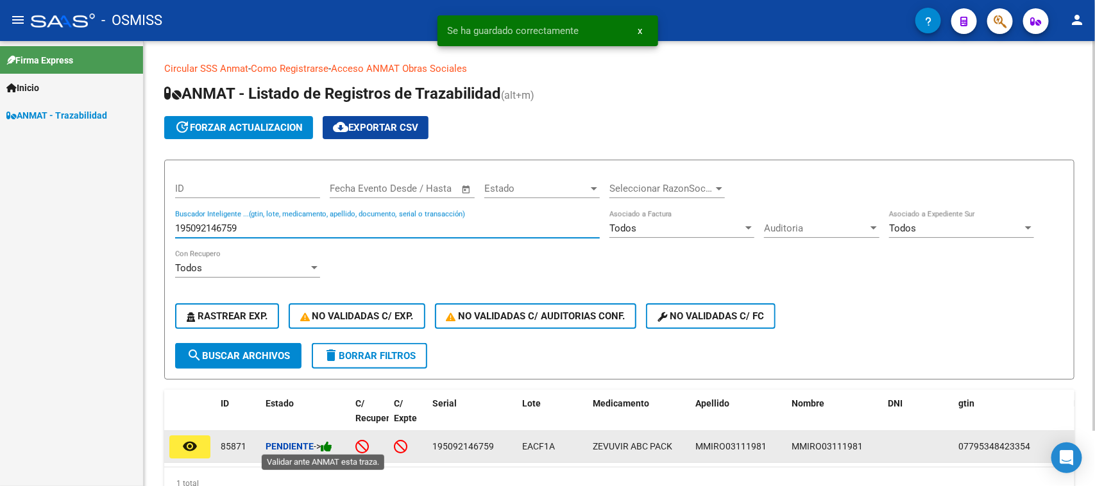
click at [325, 444] on icon at bounding box center [327, 447] width 12 height 12
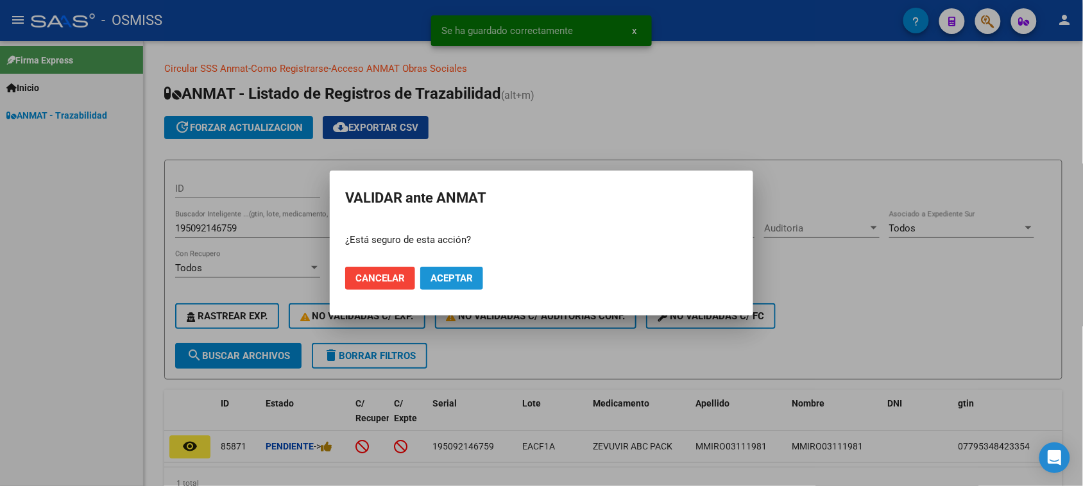
click at [456, 277] on span "Aceptar" at bounding box center [451, 279] width 42 height 12
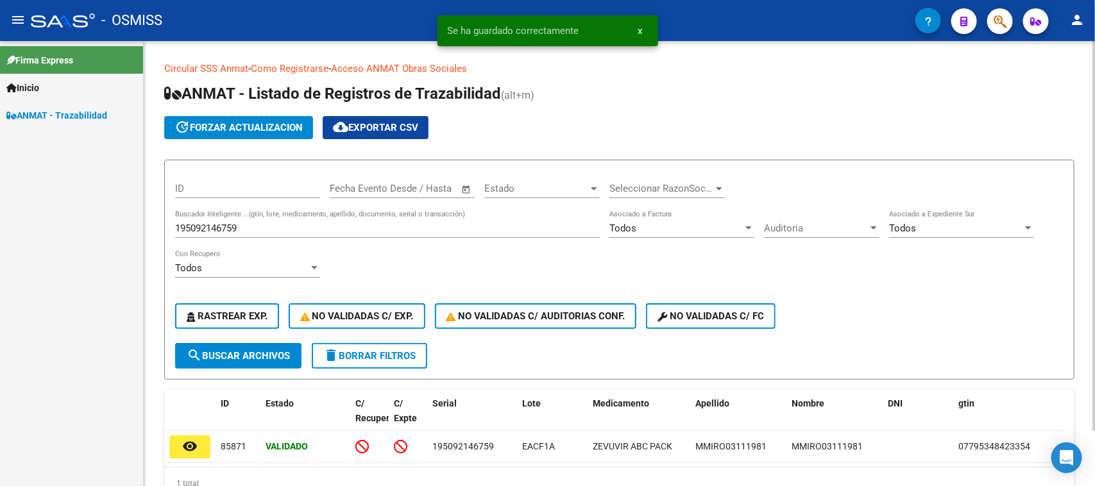
click at [270, 225] on input "195092146759" at bounding box center [387, 229] width 425 height 12
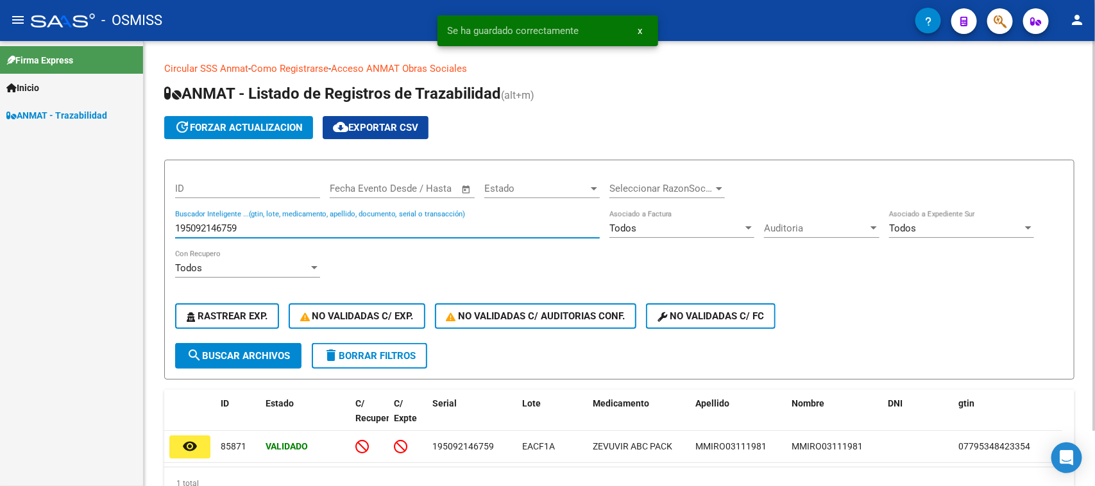
click at [270, 225] on input "195092146759" at bounding box center [387, 229] width 425 height 12
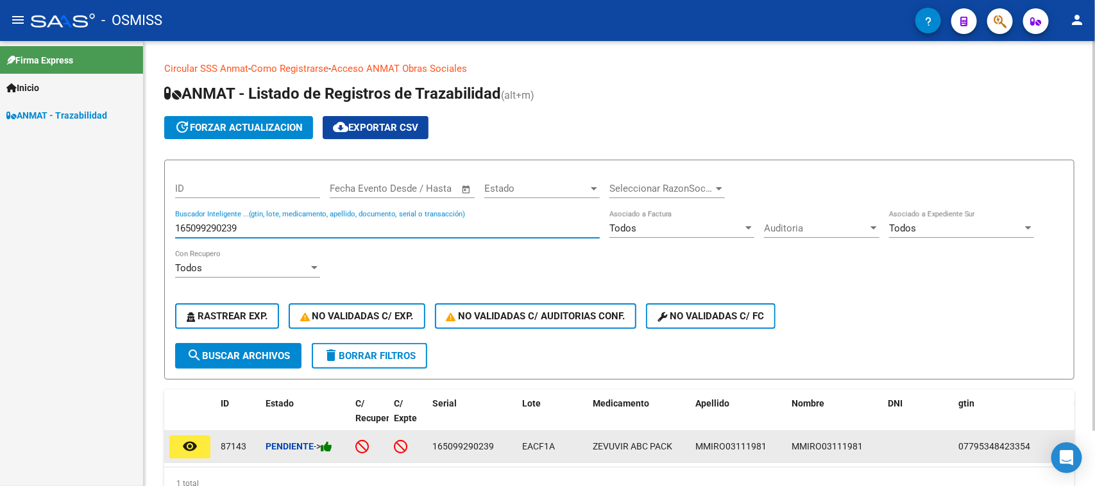
click at [331, 443] on icon at bounding box center [327, 447] width 12 height 12
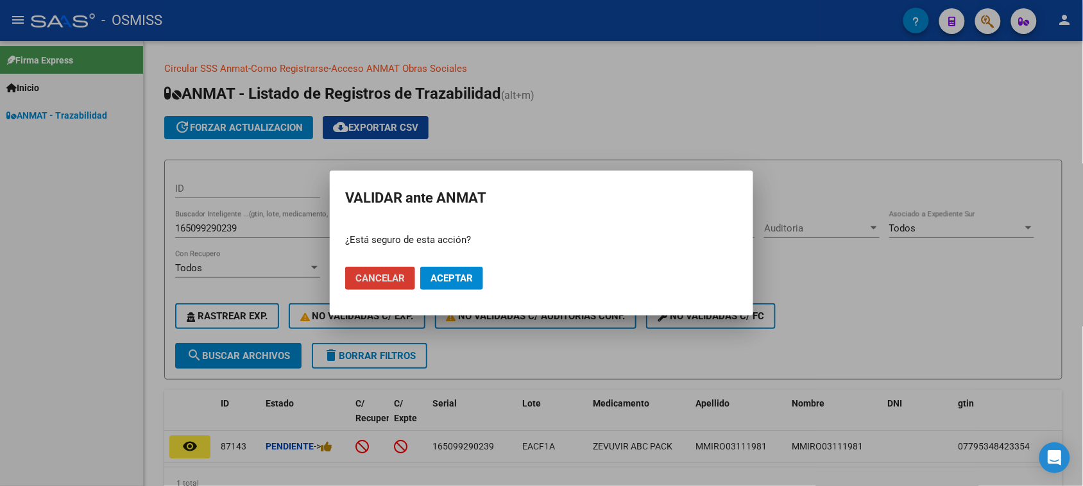
click at [445, 286] on button "Aceptar" at bounding box center [451, 278] width 63 height 23
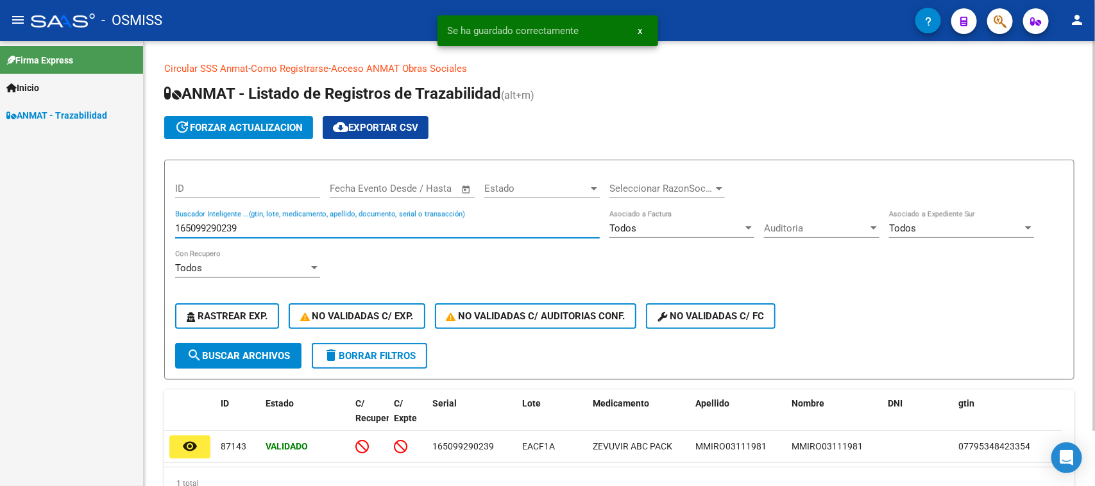
click at [209, 225] on input "165099290239" at bounding box center [387, 229] width 425 height 12
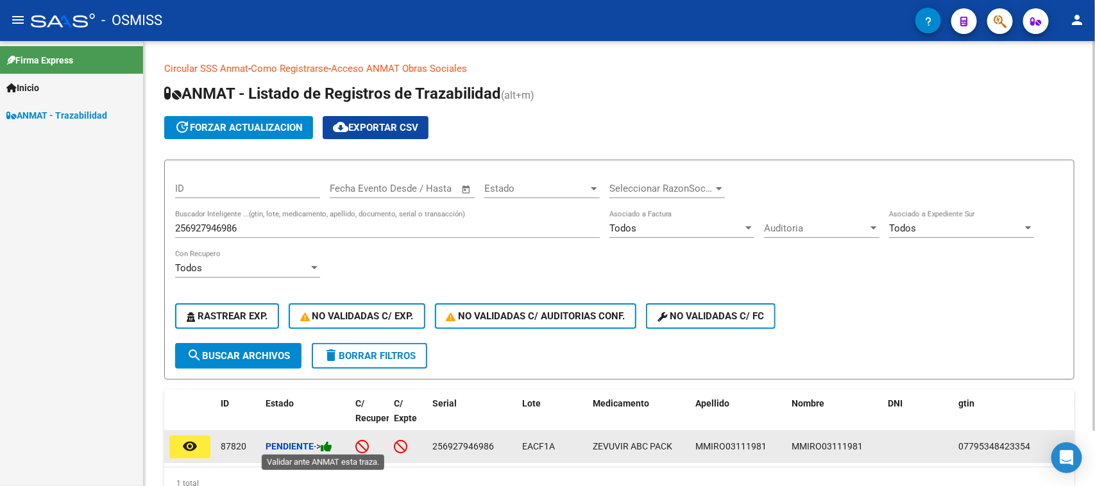
click at [332, 441] on icon at bounding box center [327, 447] width 12 height 12
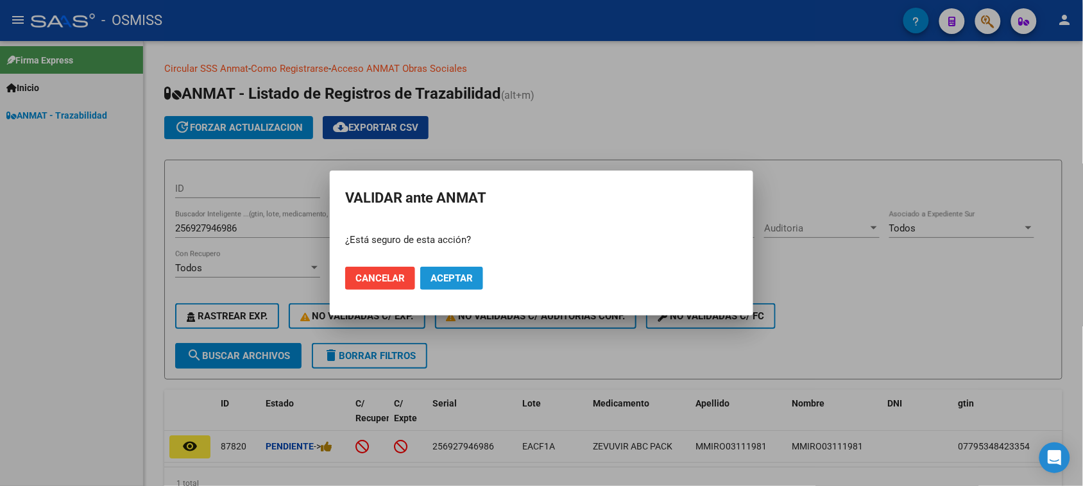
click at [435, 278] on span "Aceptar" at bounding box center [451, 279] width 42 height 12
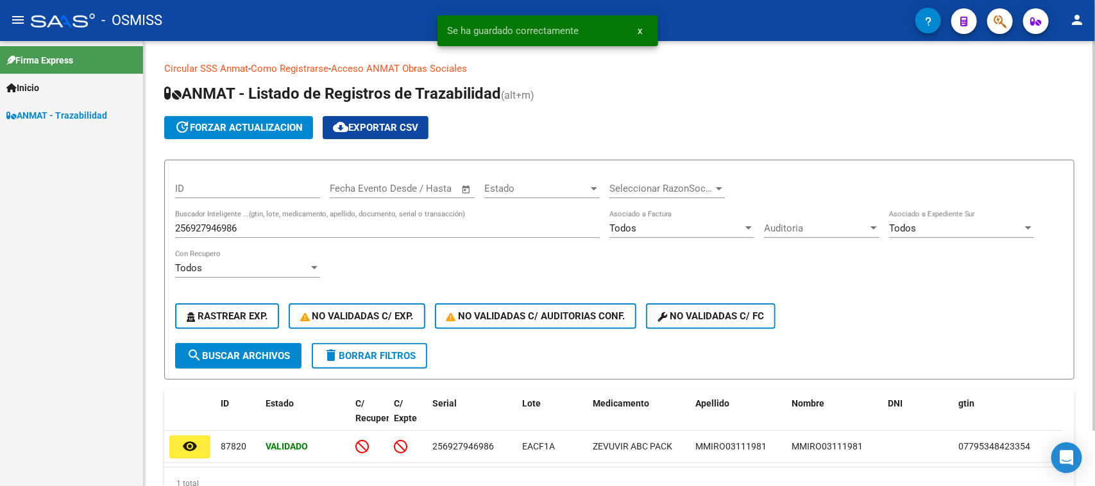
click at [271, 223] on input "256927946986" at bounding box center [387, 229] width 425 height 12
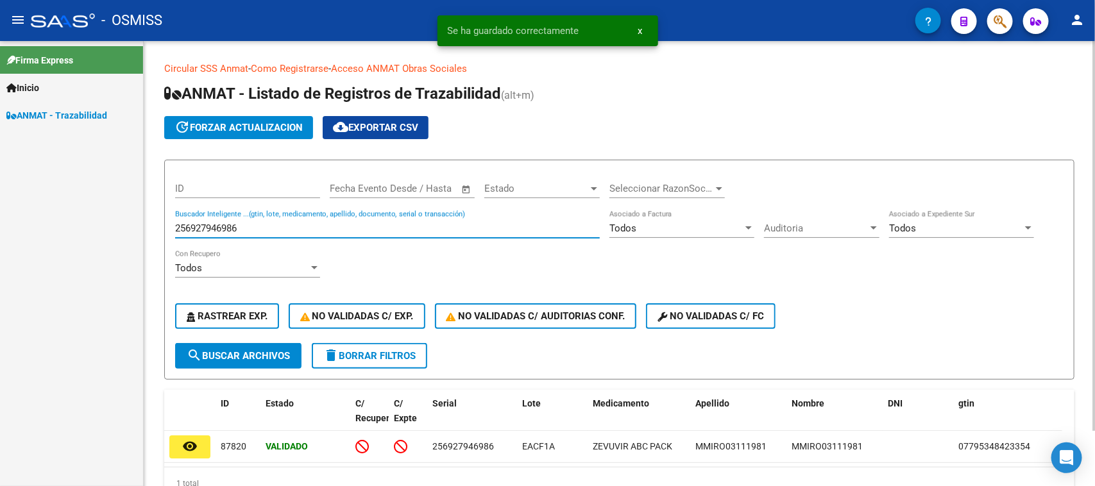
click at [271, 223] on input "256927946986" at bounding box center [387, 229] width 425 height 12
paste input "064306779623"
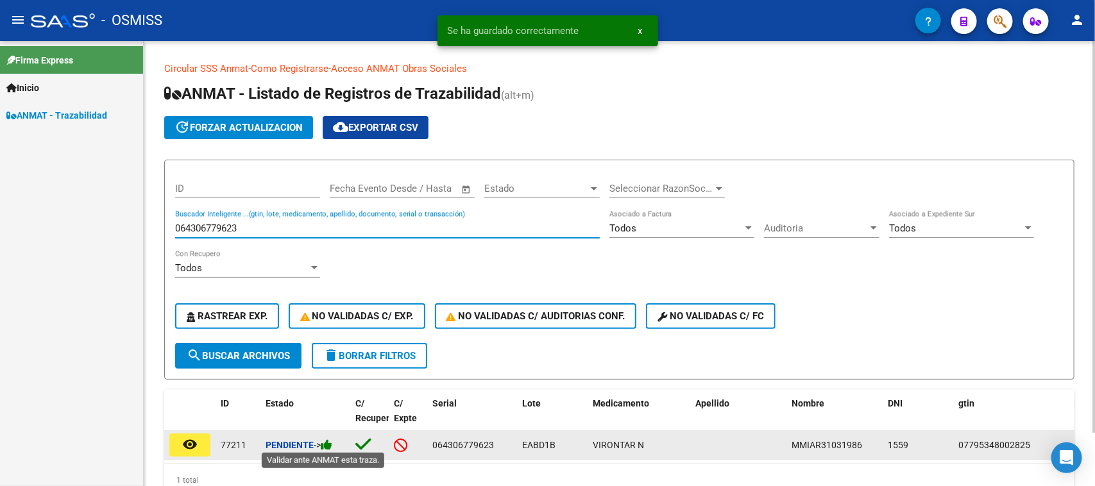
click at [330, 445] on icon at bounding box center [327, 445] width 12 height 12
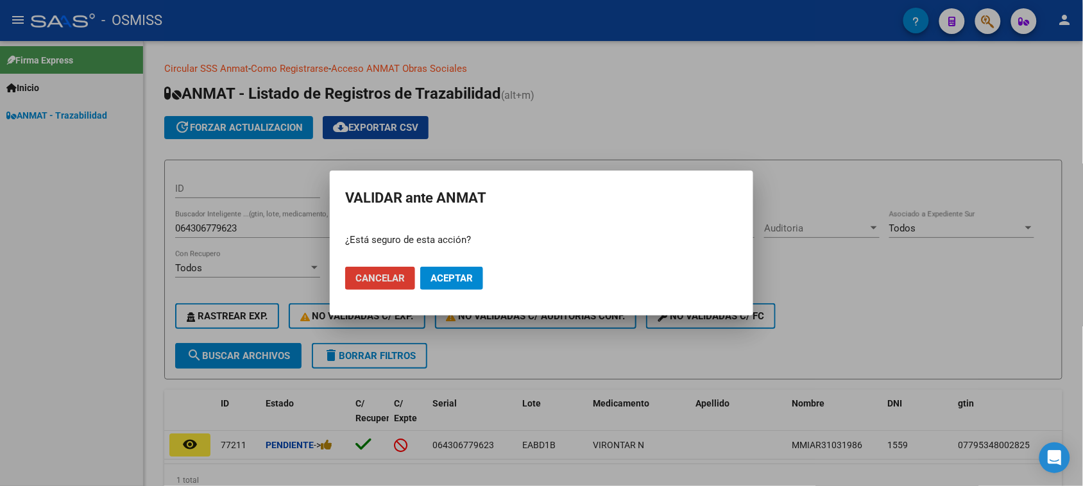
click at [450, 280] on span "Aceptar" at bounding box center [451, 279] width 42 height 12
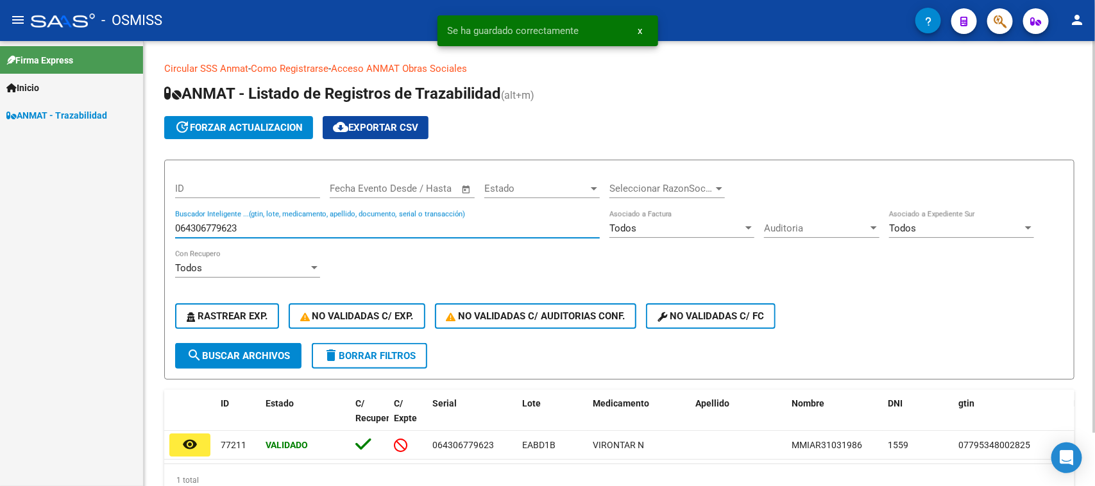
click at [269, 226] on input "064306779623" at bounding box center [387, 229] width 425 height 12
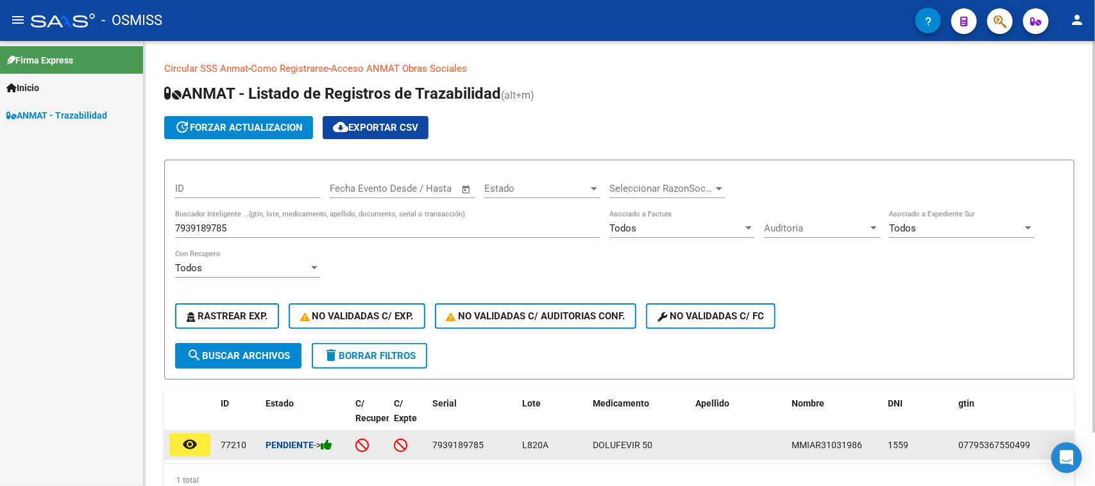
click at [332, 438] on div "Pendiente ->" at bounding box center [306, 445] width 80 height 15
click at [332, 439] on icon at bounding box center [327, 445] width 12 height 12
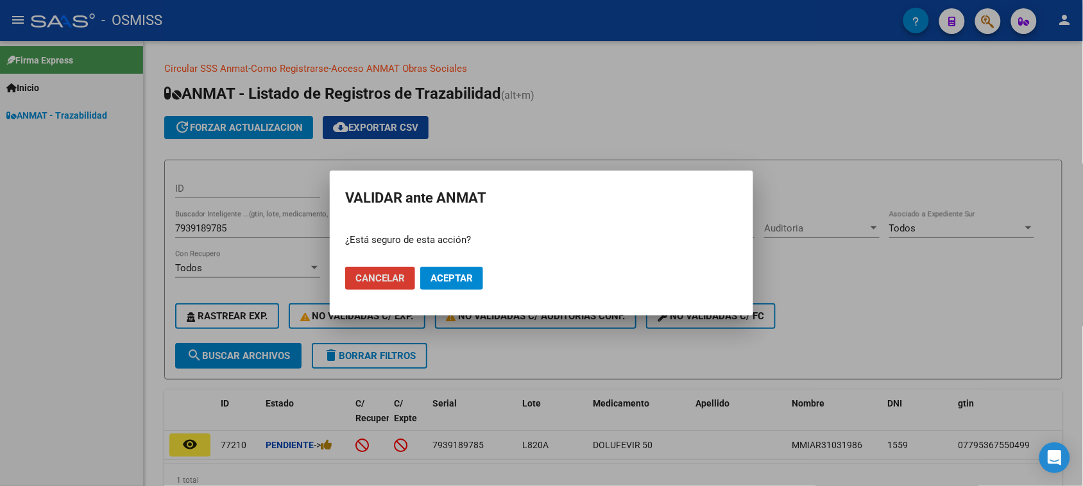
click at [467, 278] on span "Aceptar" at bounding box center [451, 279] width 42 height 12
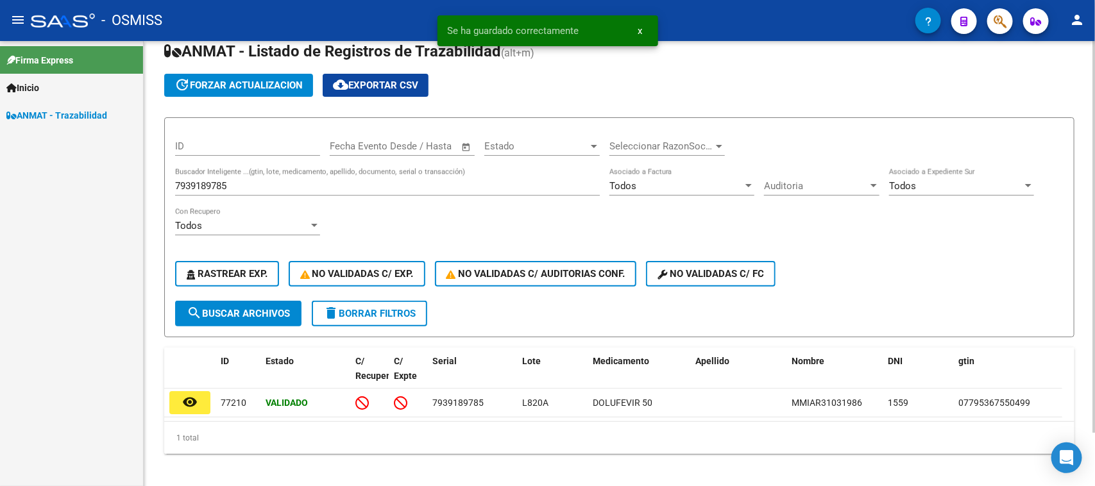
scroll to position [61, 0]
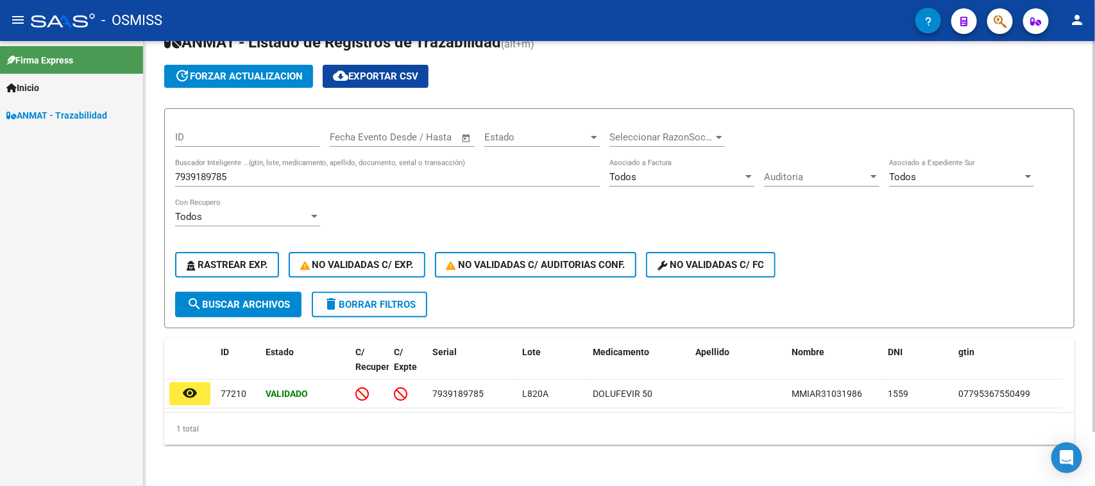
click at [280, 171] on input "7939189785" at bounding box center [387, 177] width 425 height 12
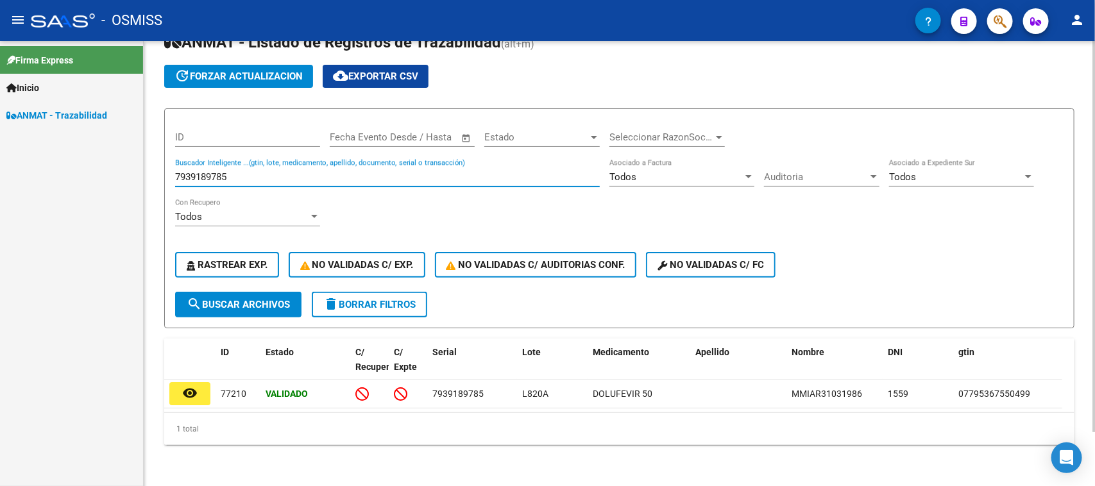
click at [280, 171] on input "7939189785" at bounding box center [387, 177] width 425 height 12
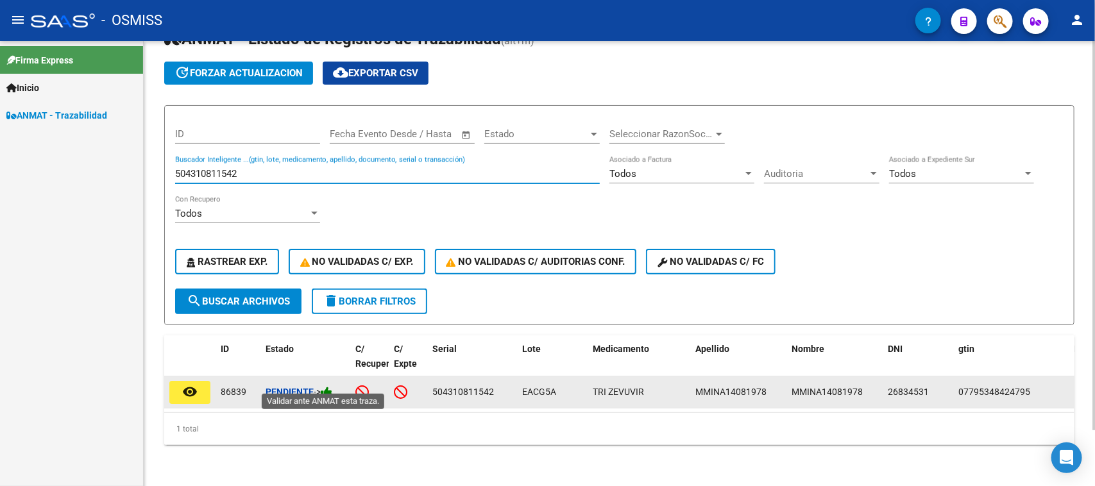
click at [325, 386] on icon at bounding box center [327, 392] width 12 height 12
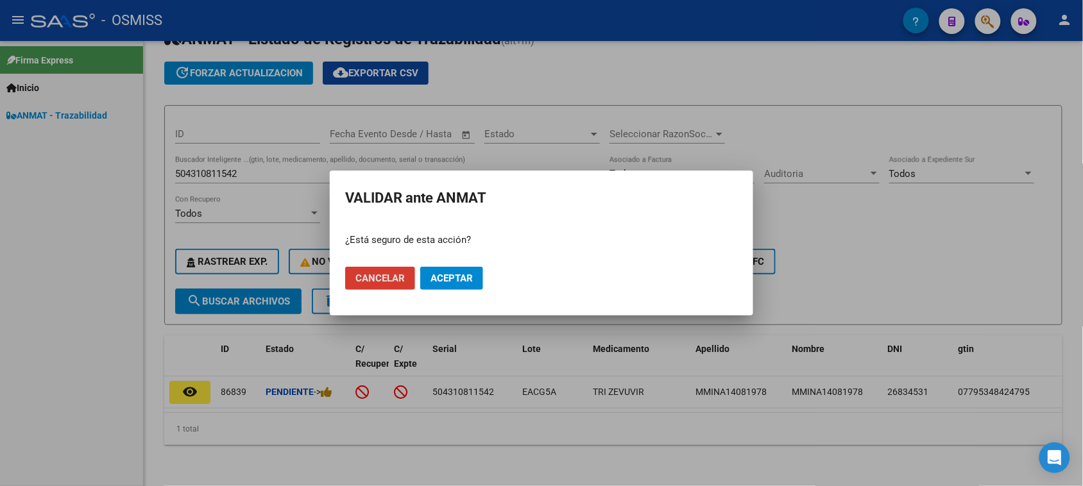
click at [437, 273] on button "Aceptar" at bounding box center [451, 278] width 63 height 23
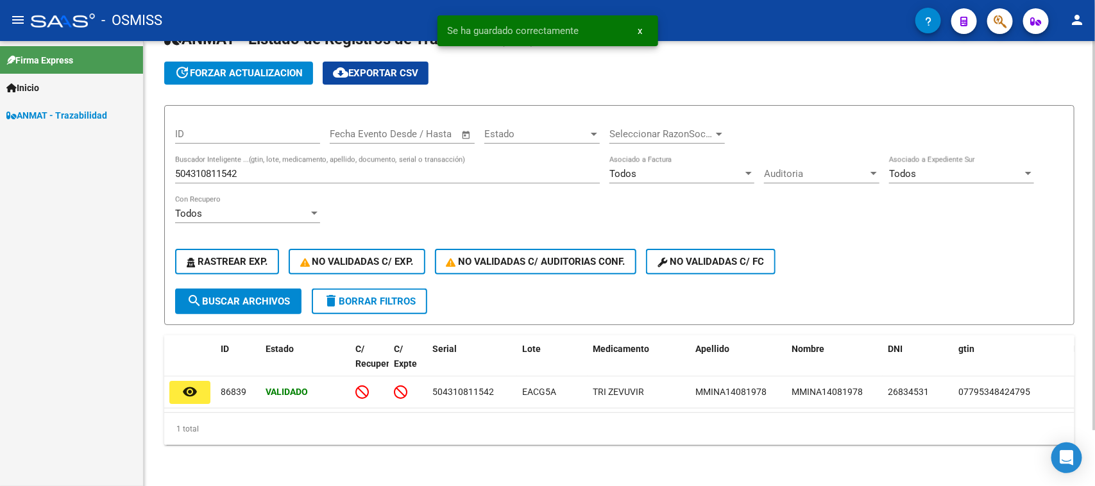
click at [228, 168] on input "504310811542" at bounding box center [387, 174] width 425 height 12
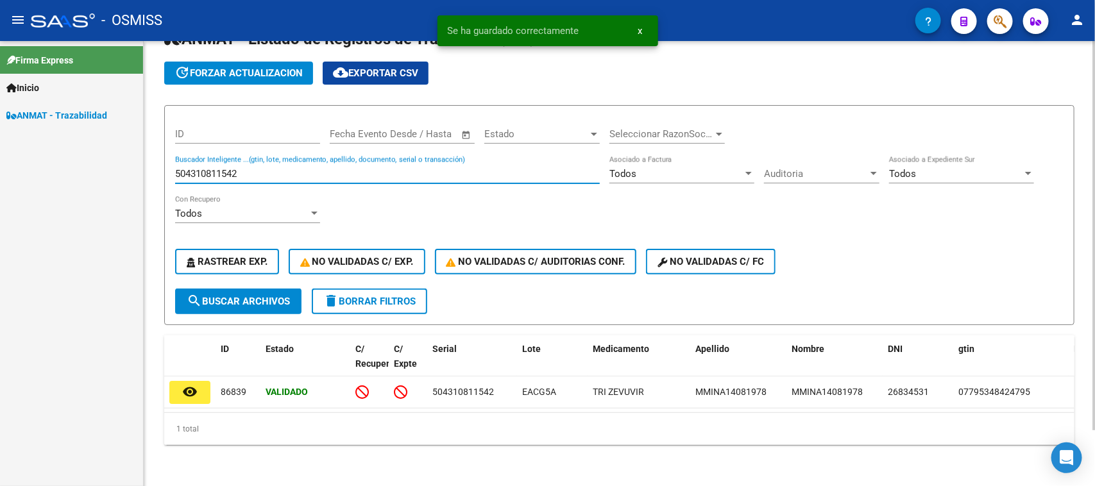
click at [228, 168] on input "504310811542" at bounding box center [387, 174] width 425 height 12
paste input "424249230497"
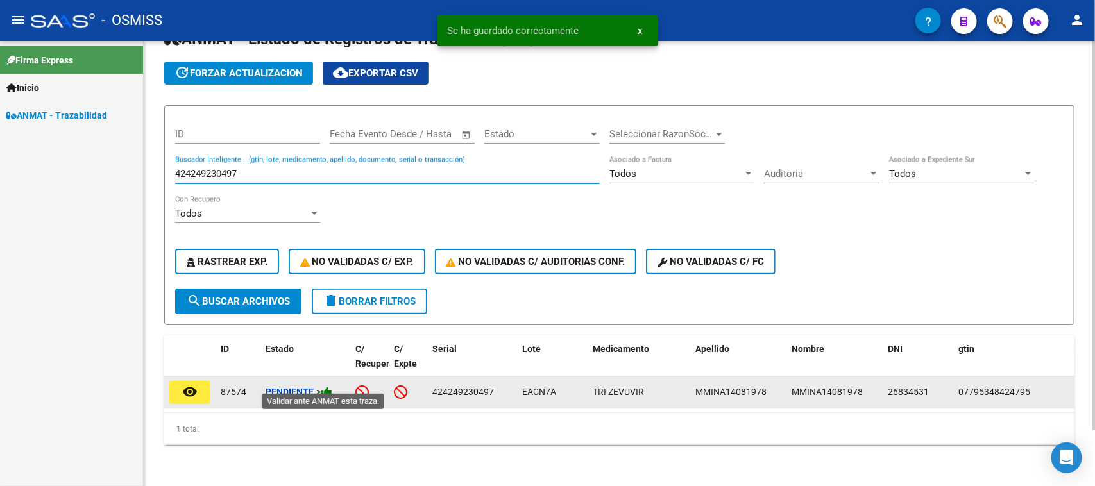
click at [328, 386] on icon at bounding box center [327, 392] width 12 height 12
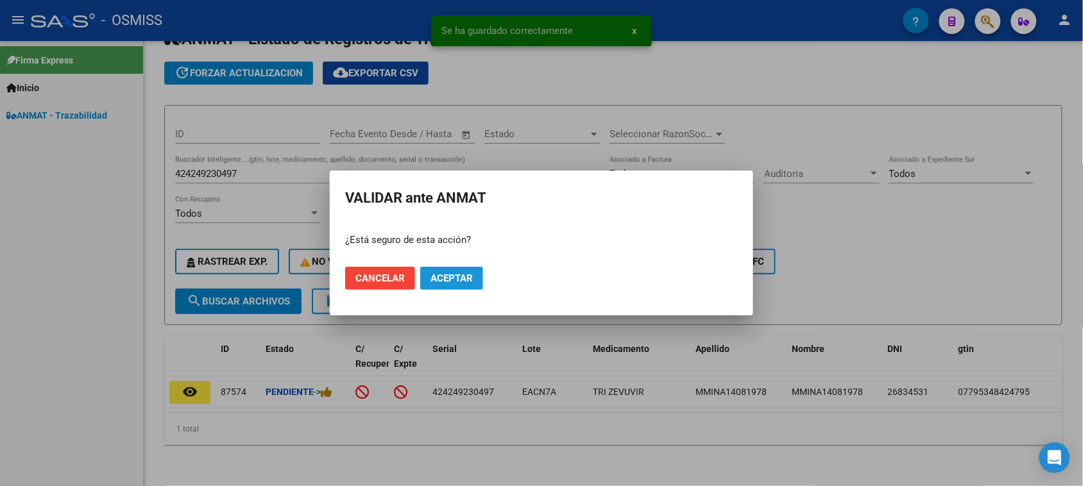
click at [438, 271] on button "Aceptar" at bounding box center [451, 278] width 63 height 23
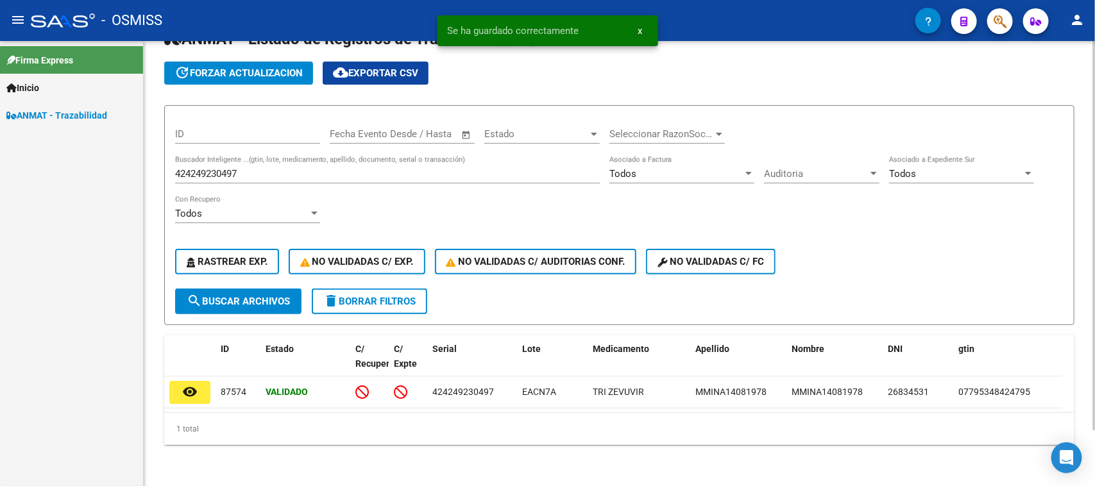
click at [296, 170] on input "424249230497" at bounding box center [387, 174] width 425 height 12
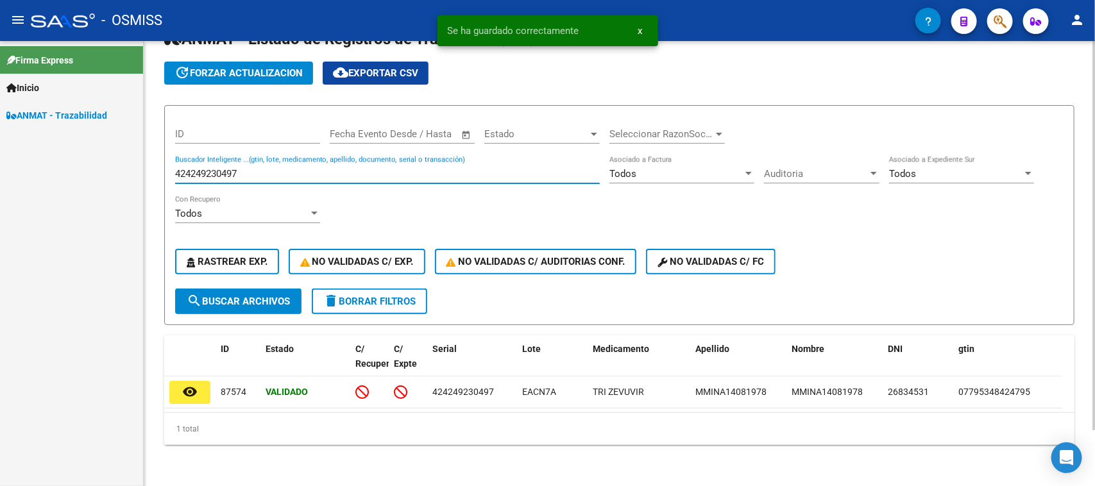
click at [296, 170] on input "424249230497" at bounding box center [387, 174] width 425 height 12
paste input "6000106962"
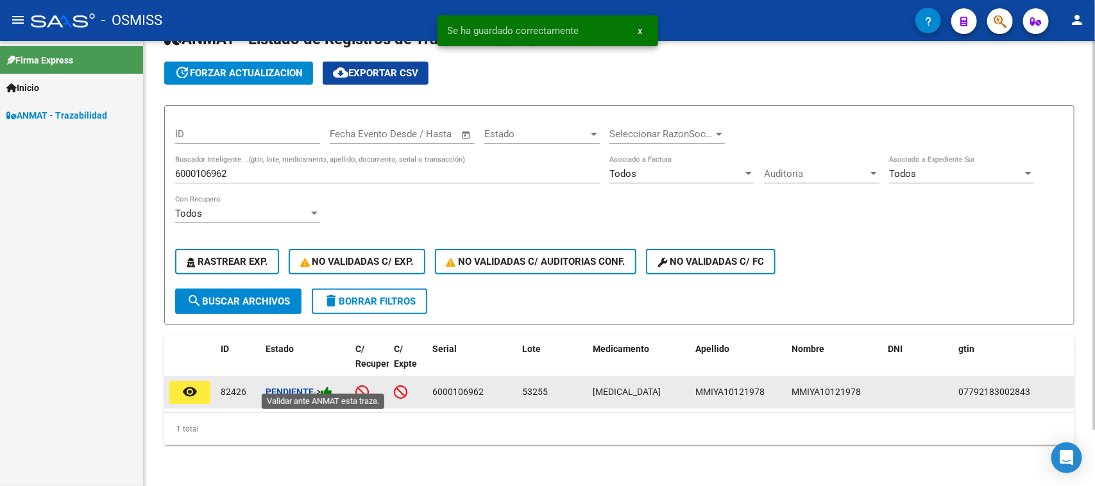
click at [328, 386] on icon at bounding box center [327, 392] width 12 height 12
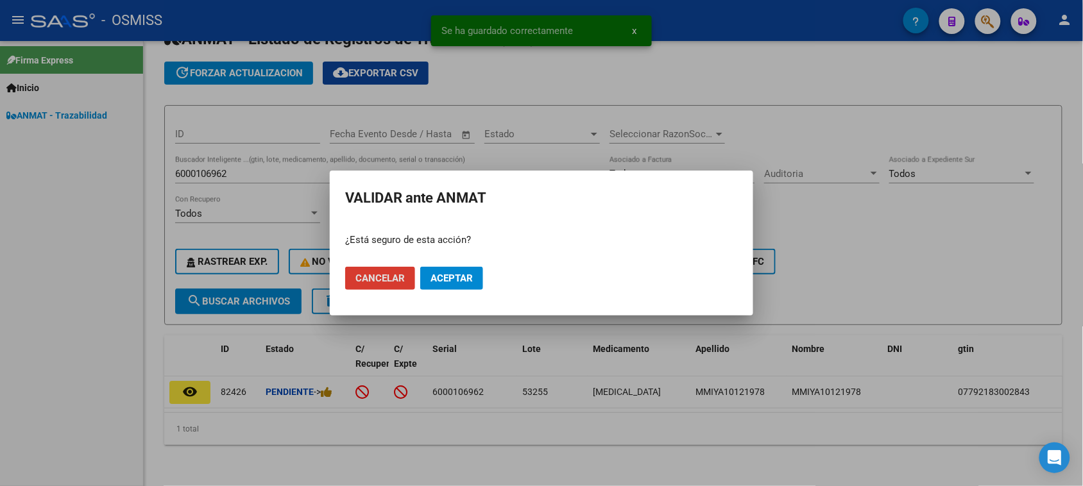
click at [447, 281] on span "Aceptar" at bounding box center [451, 279] width 42 height 12
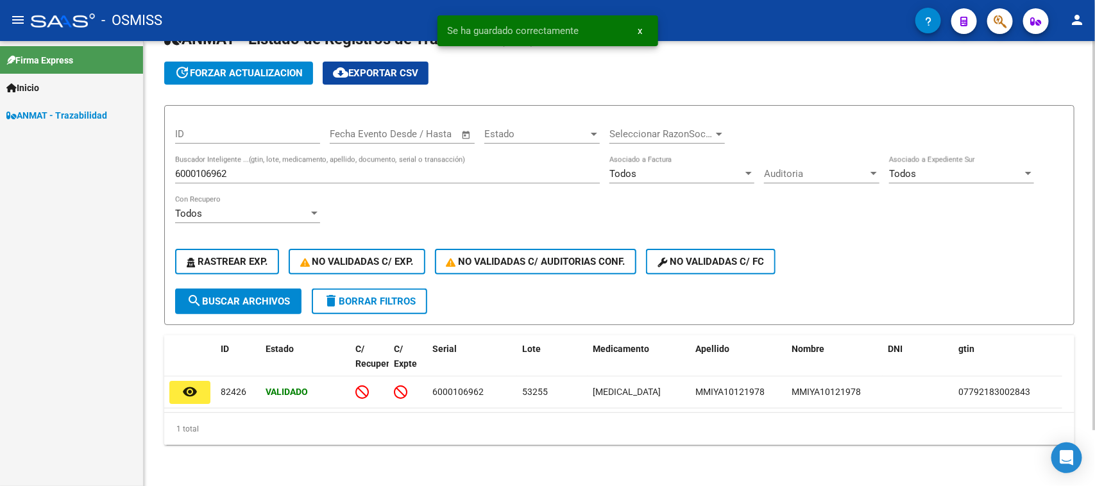
click at [249, 168] on input "6000106962" at bounding box center [387, 174] width 425 height 12
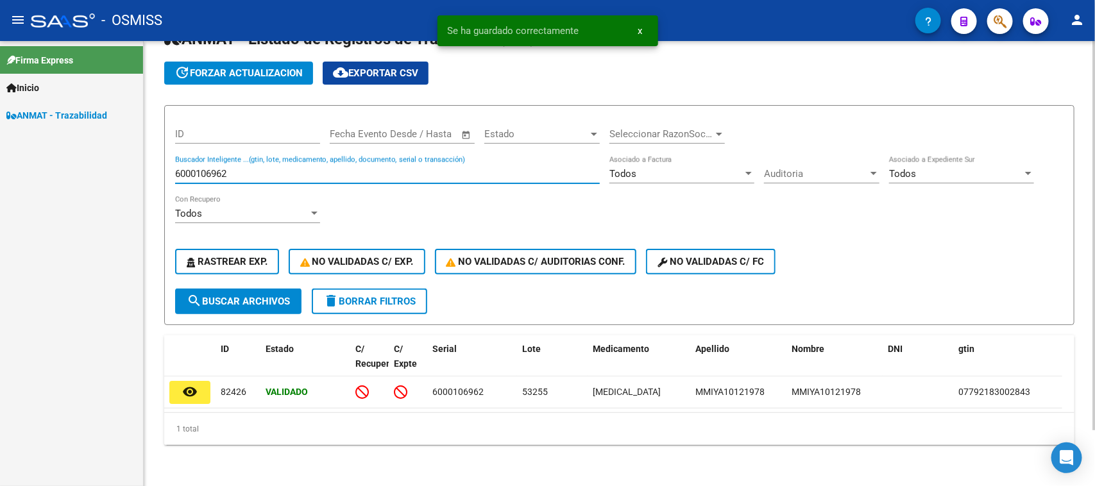
click at [249, 168] on input "6000106962" at bounding box center [387, 174] width 425 height 12
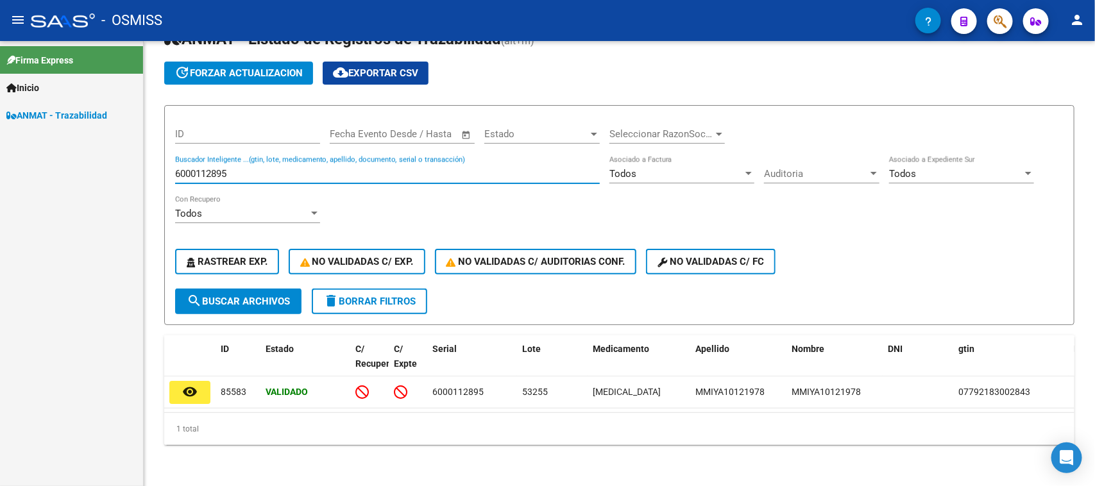
type input "6000112895"
